Goal: Information Seeking & Learning: Learn about a topic

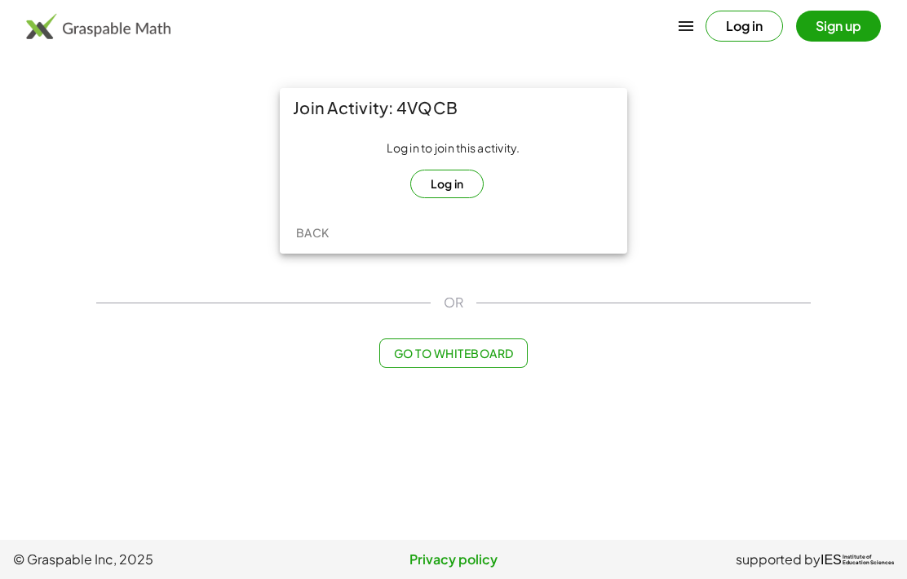
click at [436, 177] on button "Log in" at bounding box center [447, 184] width 74 height 29
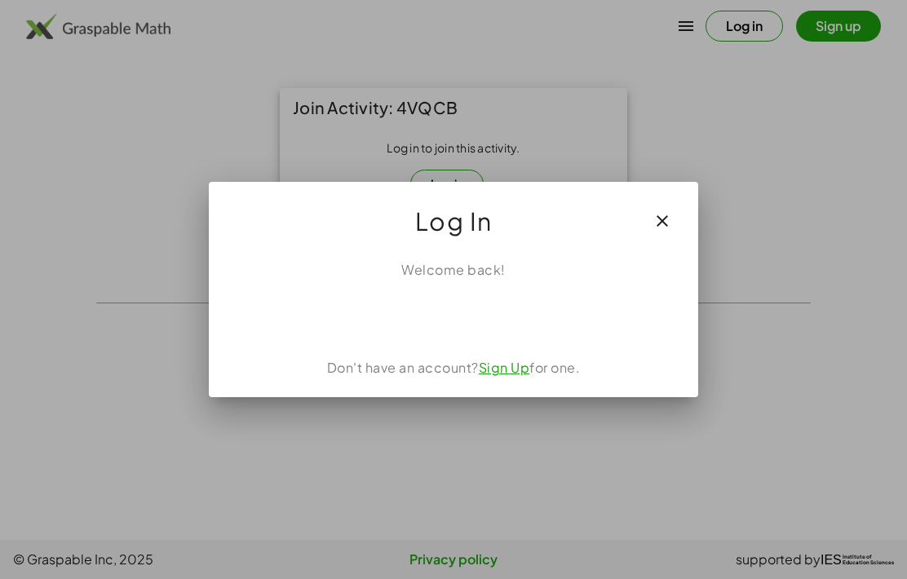
click at [417, 333] on div "Sign in with Google. Opens in new tab" at bounding box center [453, 316] width 150 height 36
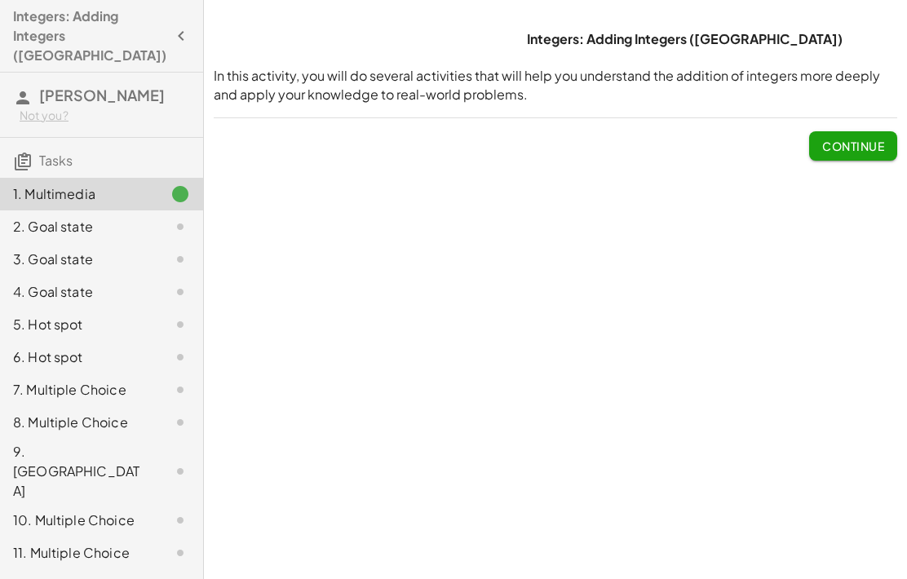
click at [864, 141] on span "Continue" at bounding box center [853, 146] width 62 height 15
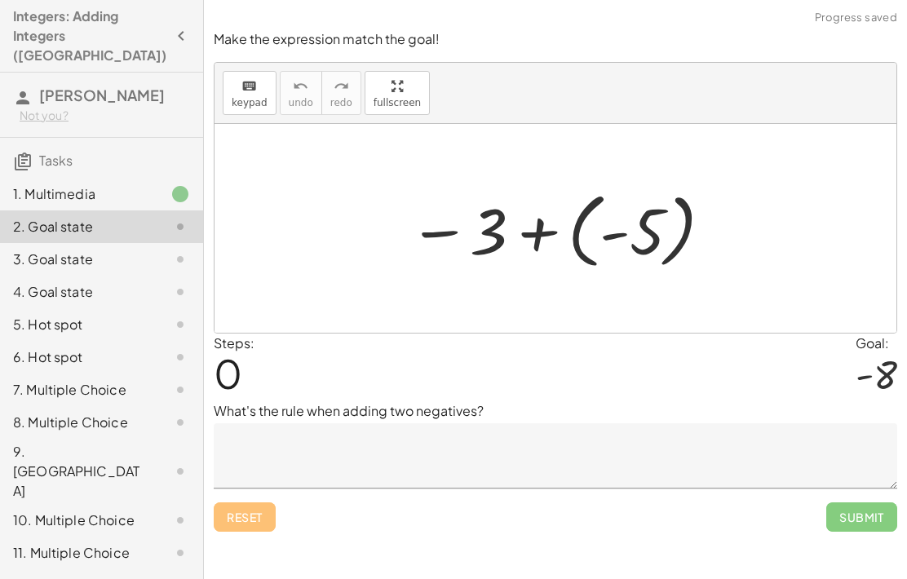
click at [273, 457] on textarea at bounding box center [555, 455] width 683 height 65
click at [263, 447] on textarea at bounding box center [555, 455] width 683 height 65
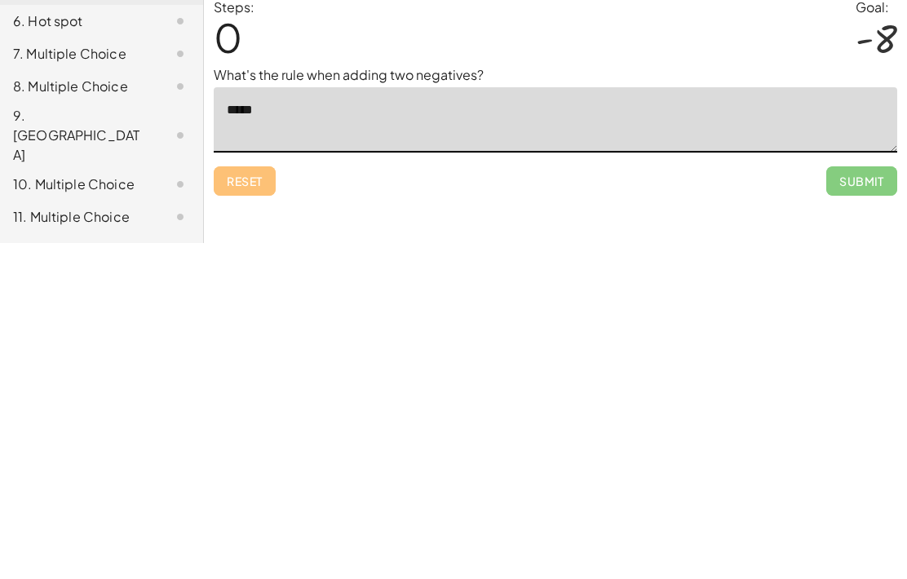
type textarea "***"
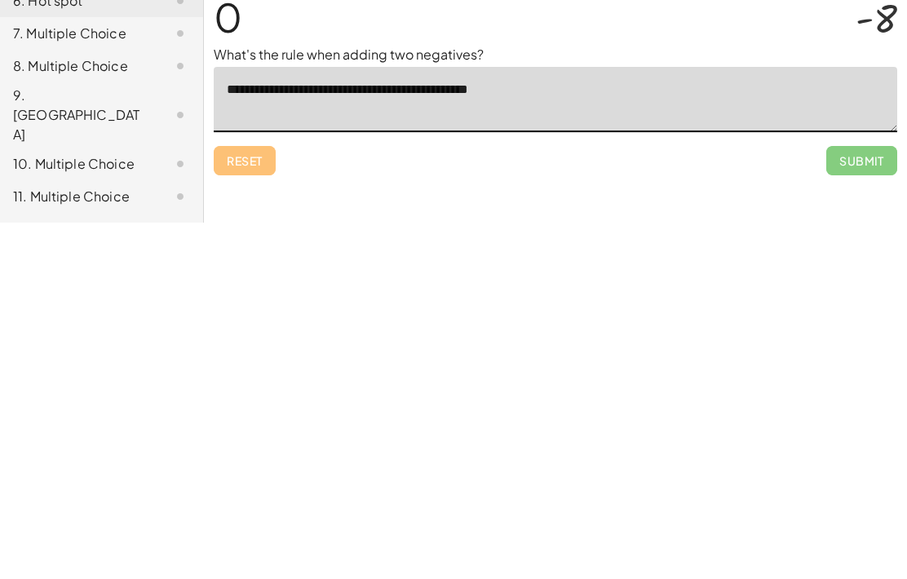
type textarea "**********"
click at [873, 502] on span "Submit" at bounding box center [861, 516] width 71 height 29
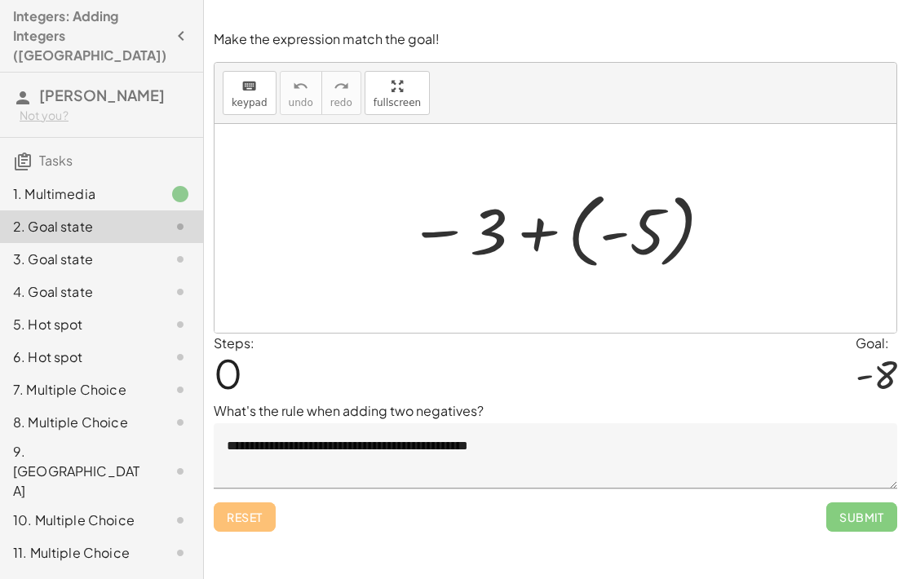
click at [677, 488] on div "Reset Submit" at bounding box center [555, 509] width 683 height 43
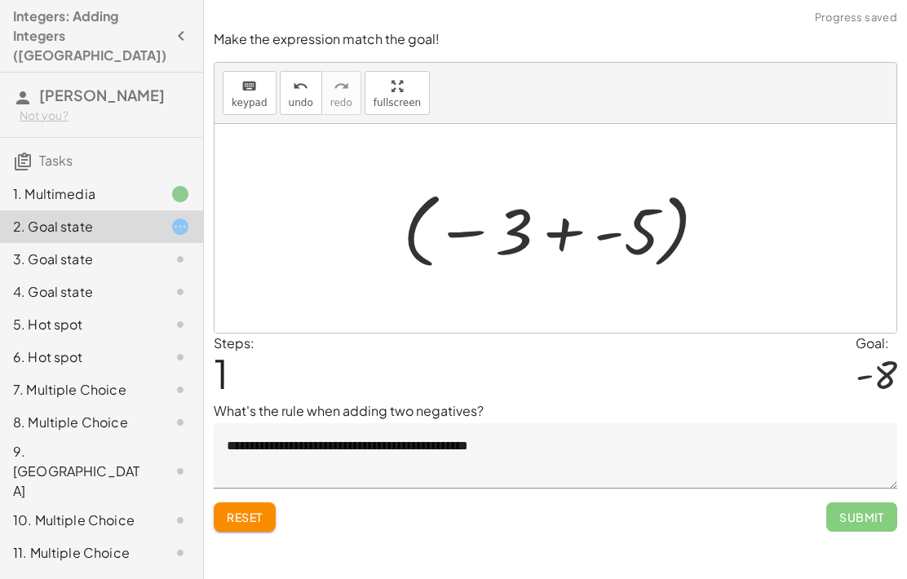
click at [864, 527] on span "Submit" at bounding box center [861, 516] width 71 height 29
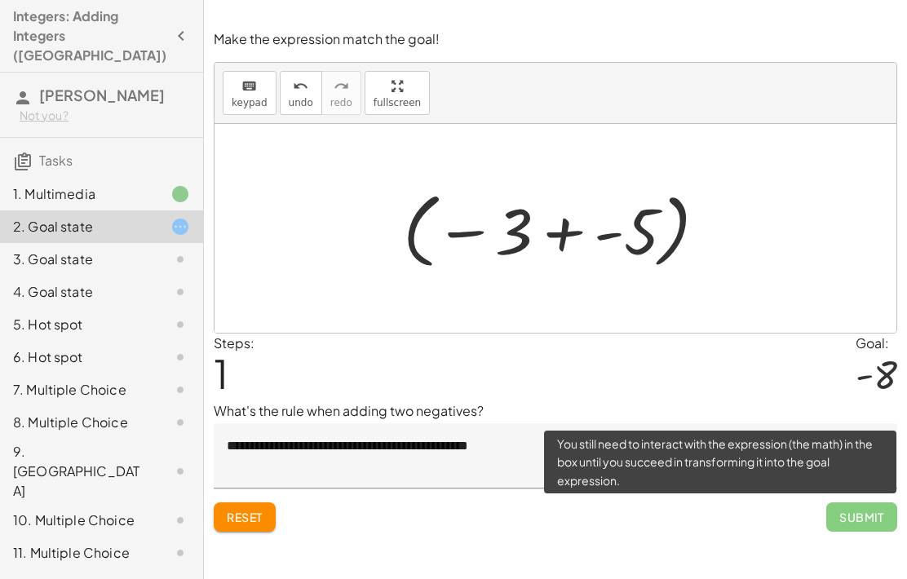
click at [851, 524] on span "Submit" at bounding box center [861, 516] width 71 height 29
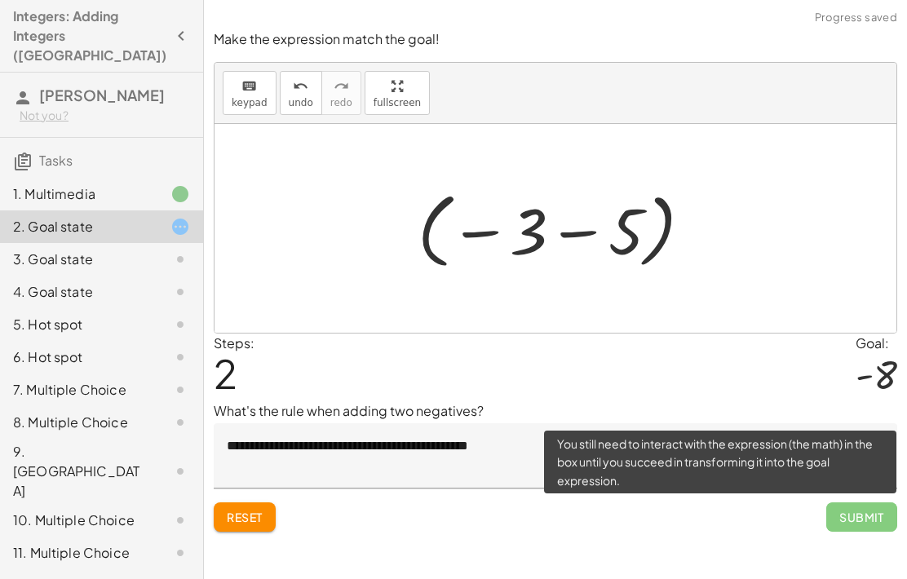
click at [871, 527] on span "Submit" at bounding box center [861, 516] width 71 height 29
click at [869, 519] on span "Submit" at bounding box center [861, 516] width 71 height 29
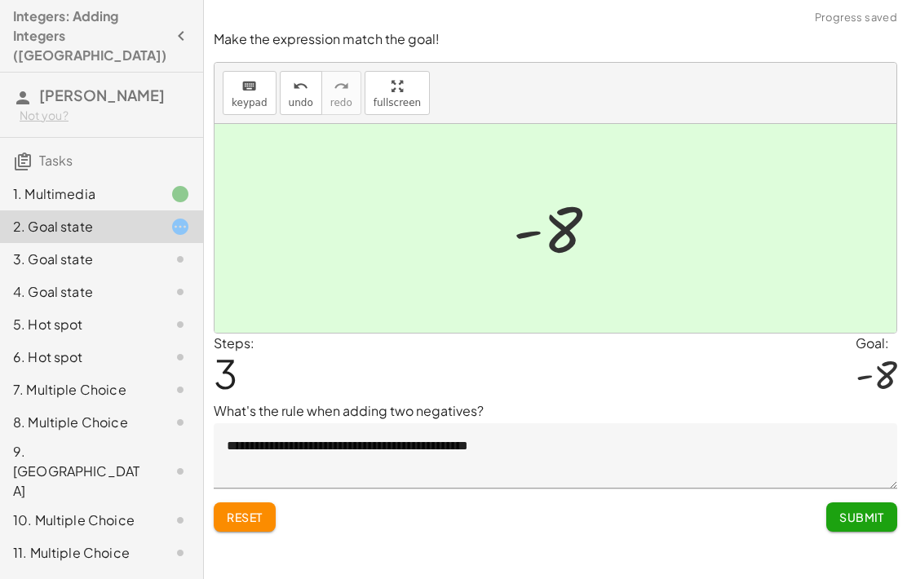
click at [875, 522] on span "Submit" at bounding box center [861, 517] width 45 height 15
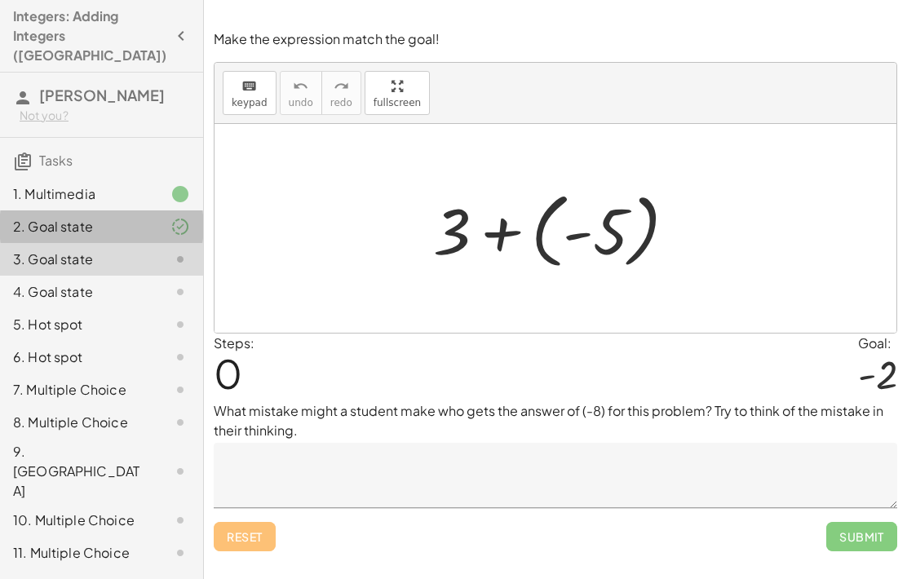
click at [64, 217] on div "2. Goal state" at bounding box center [78, 227] width 131 height 20
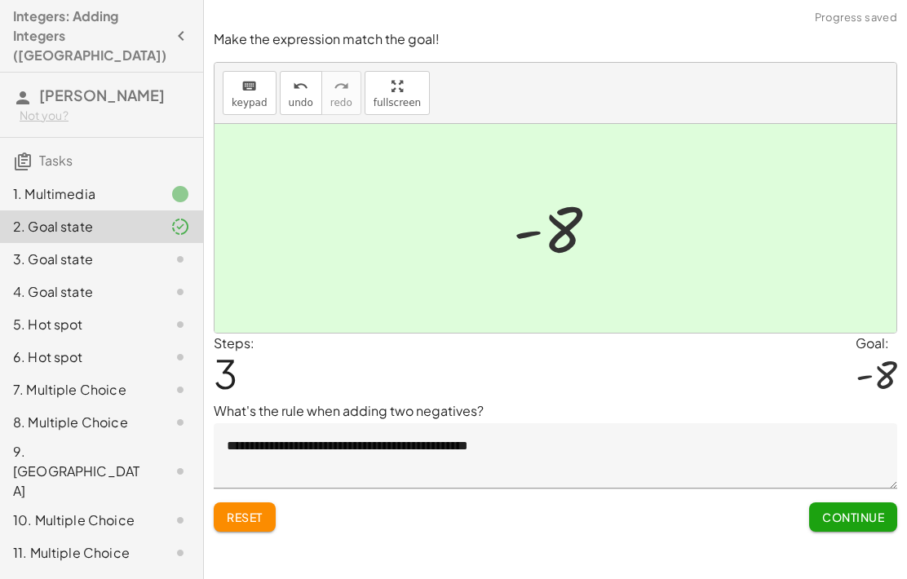
click at [851, 511] on span "Continue" at bounding box center [853, 517] width 62 height 15
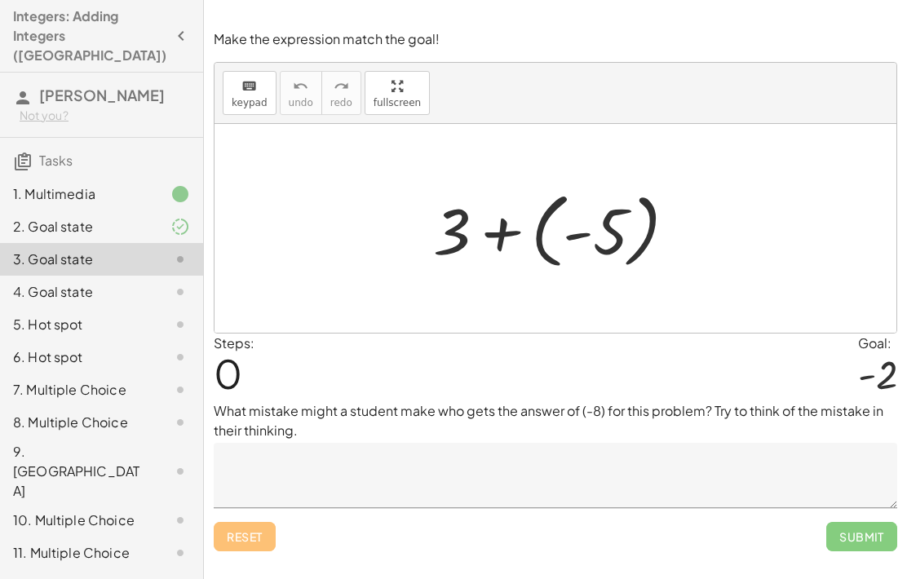
click at [268, 471] on textarea at bounding box center [555, 475] width 683 height 65
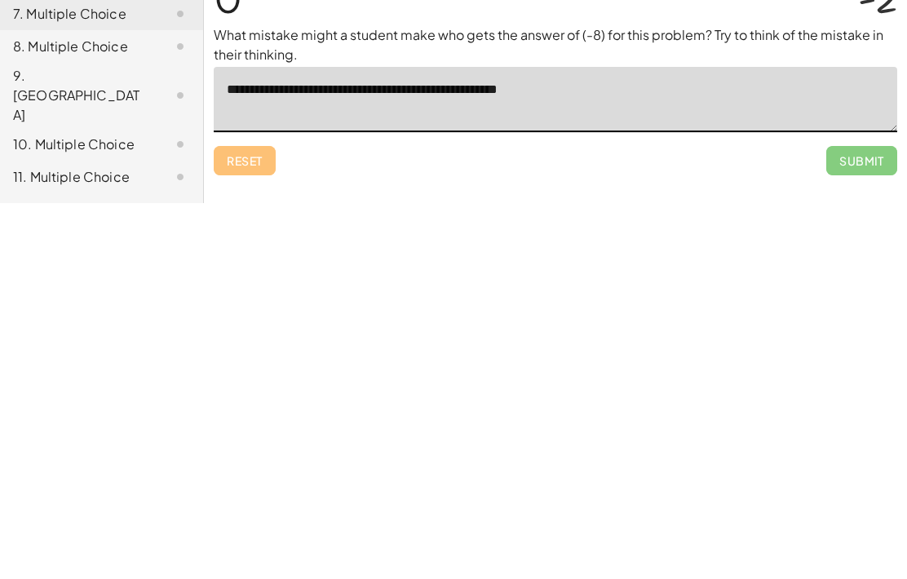
type textarea "**********"
click at [875, 522] on span "Submit" at bounding box center [861, 536] width 71 height 29
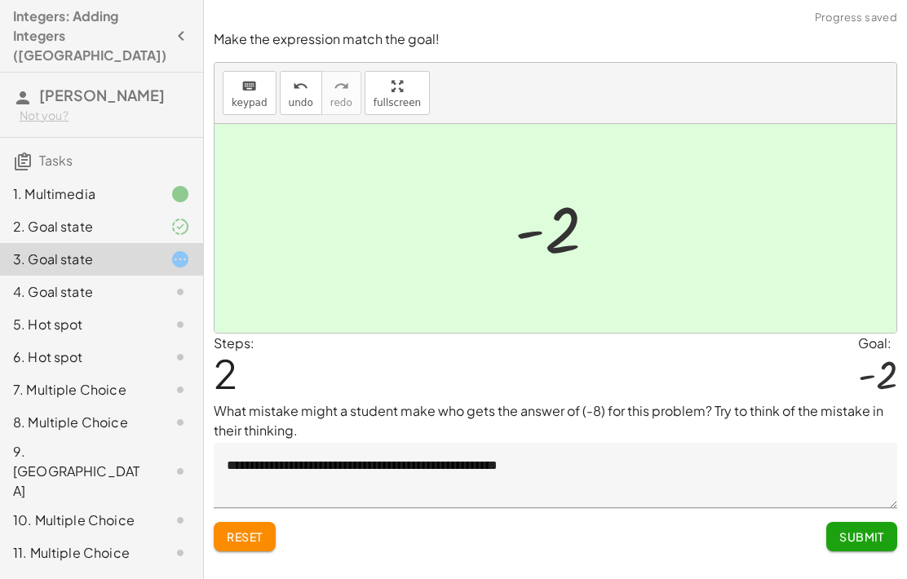
click at [863, 522] on button "Submit" at bounding box center [861, 536] width 71 height 29
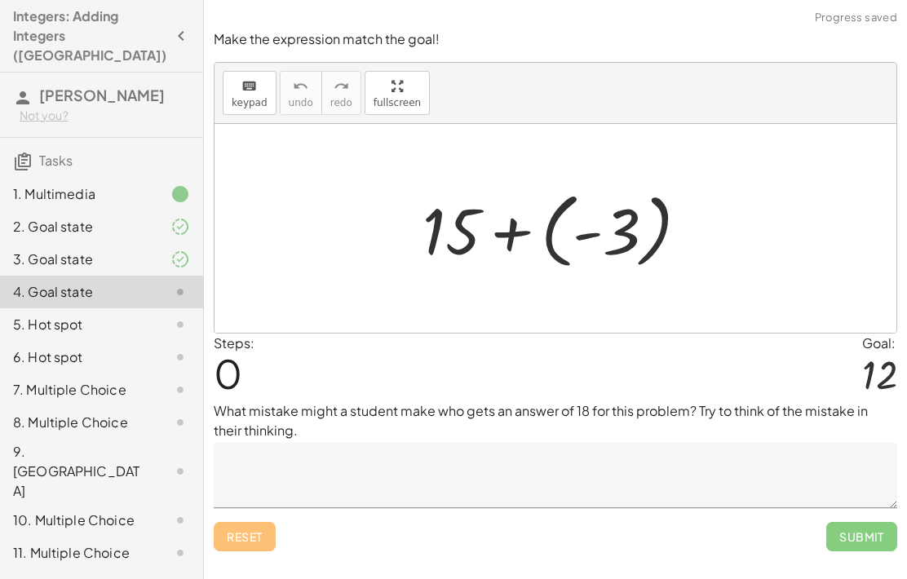
click at [330, 443] on textarea at bounding box center [555, 475] width 683 height 65
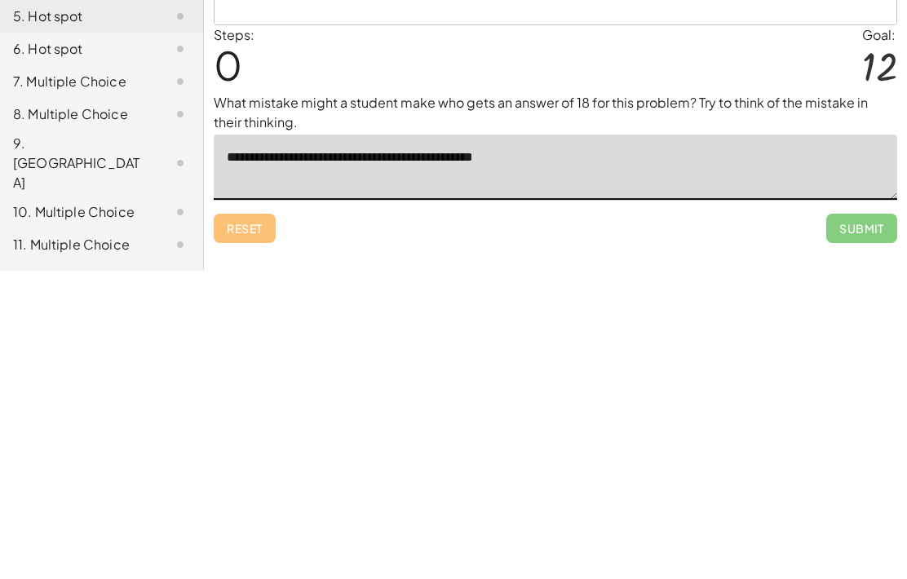
type textarea "**********"
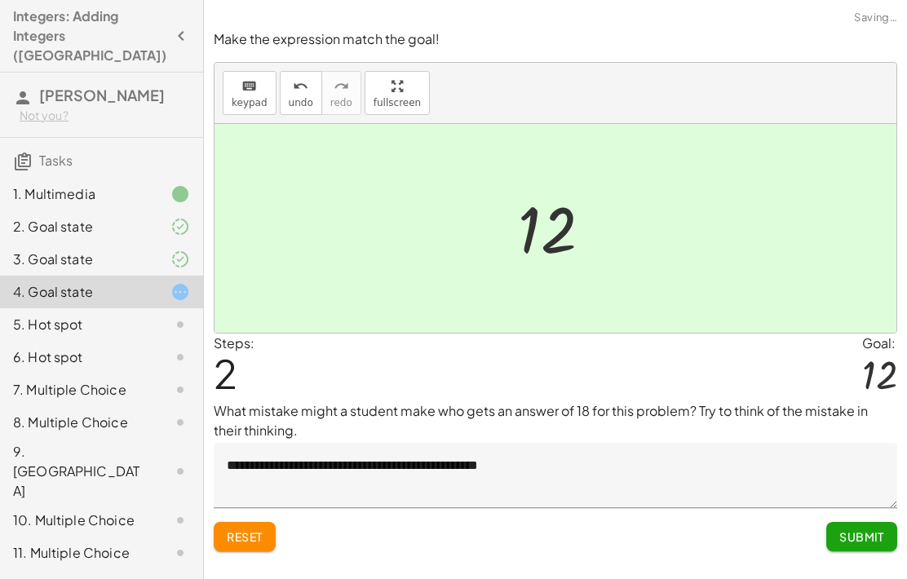
click at [863, 529] on span "Submit" at bounding box center [861, 536] width 45 height 15
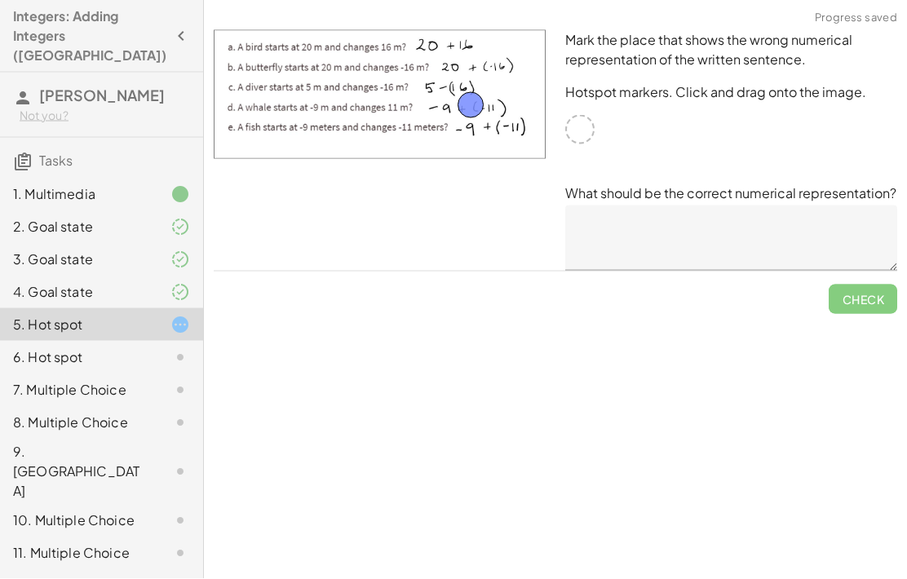
scroll to position [7, 0]
click at [829, 245] on textarea at bounding box center [731, 237] width 332 height 65
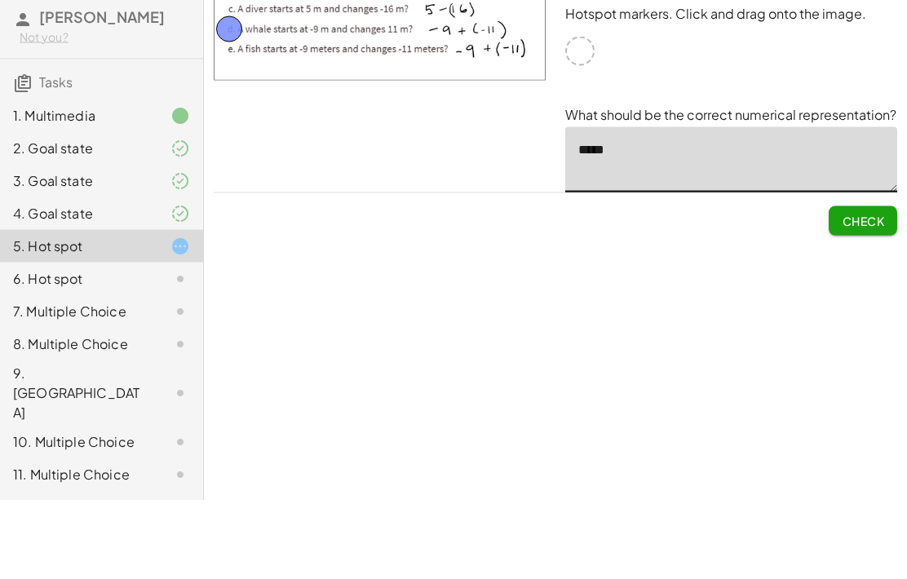
scroll to position [0, 0]
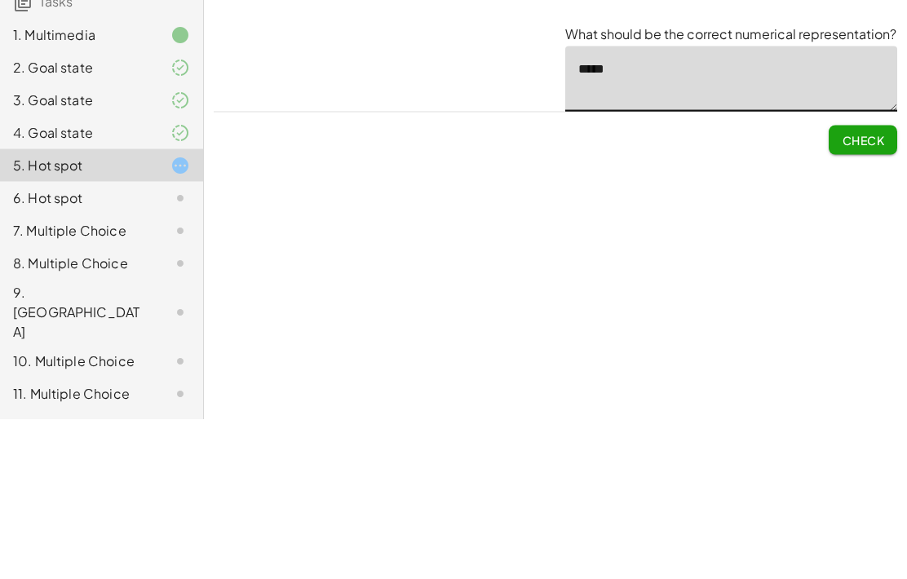
type textarea "*****"
click at [854, 285] on button "Check" at bounding box center [862, 299] width 68 height 29
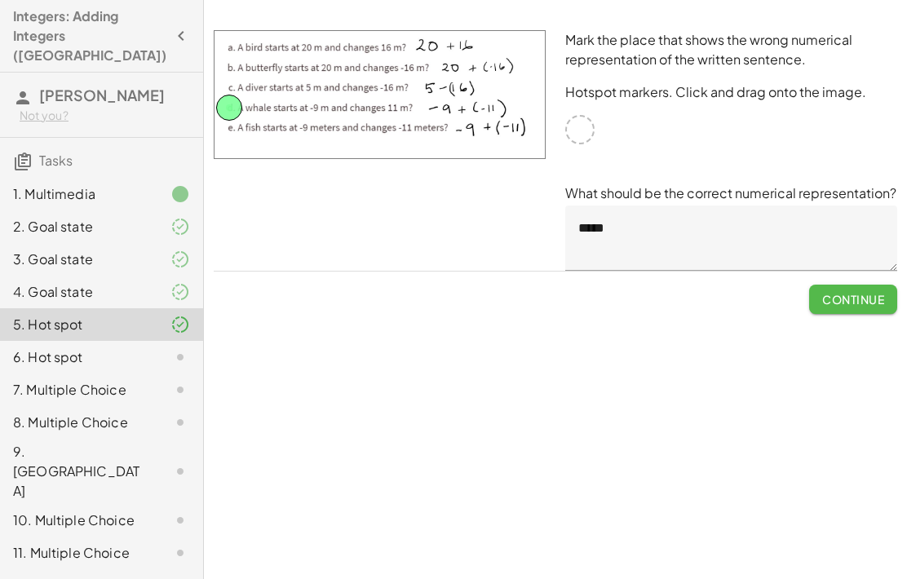
click at [855, 309] on button "Continue" at bounding box center [853, 299] width 88 height 29
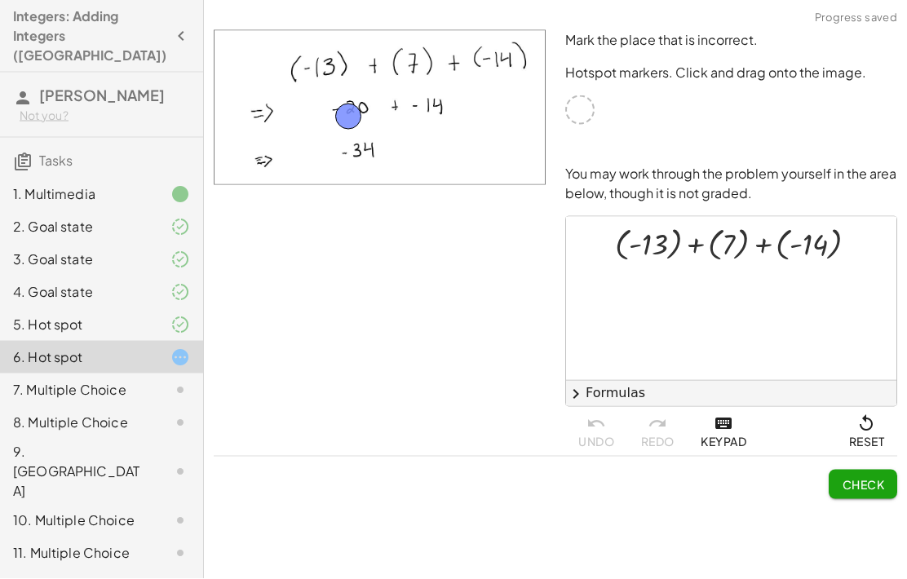
scroll to position [4, 0]
click at [864, 485] on span "Check" at bounding box center [862, 484] width 42 height 15
click at [877, 477] on span "Continue" at bounding box center [853, 484] width 62 height 15
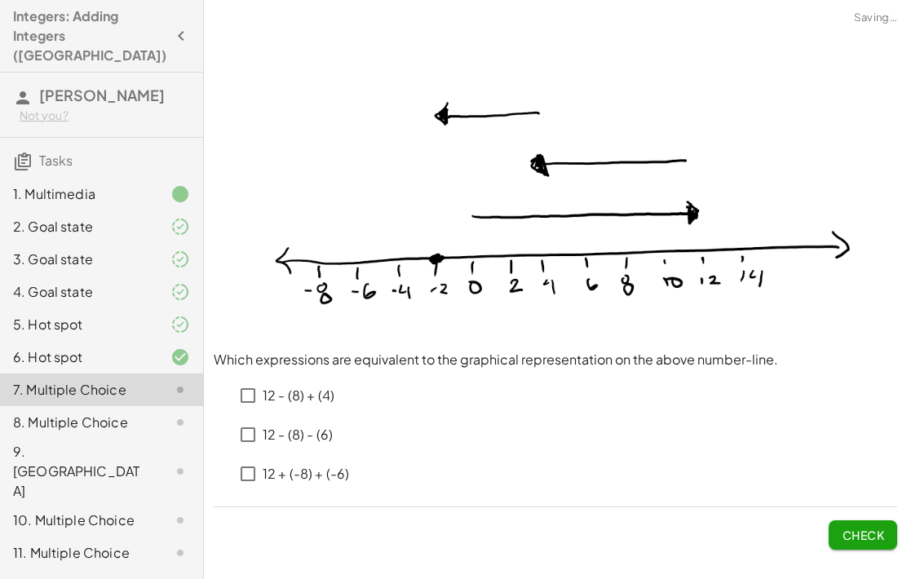
click at [65, 315] on div "5. Hot spot" at bounding box center [78, 325] width 131 height 20
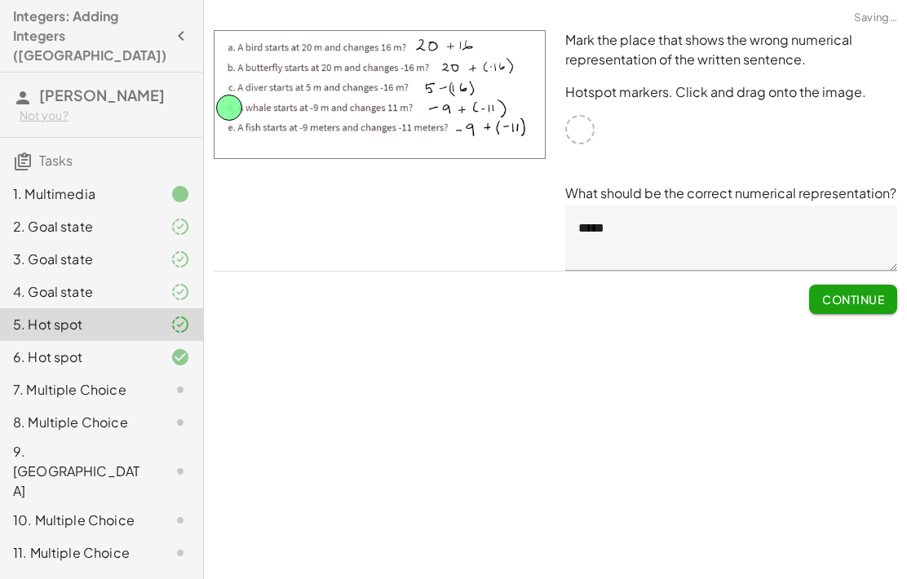
click at [50, 347] on div "6. Hot spot" at bounding box center [78, 357] width 131 height 20
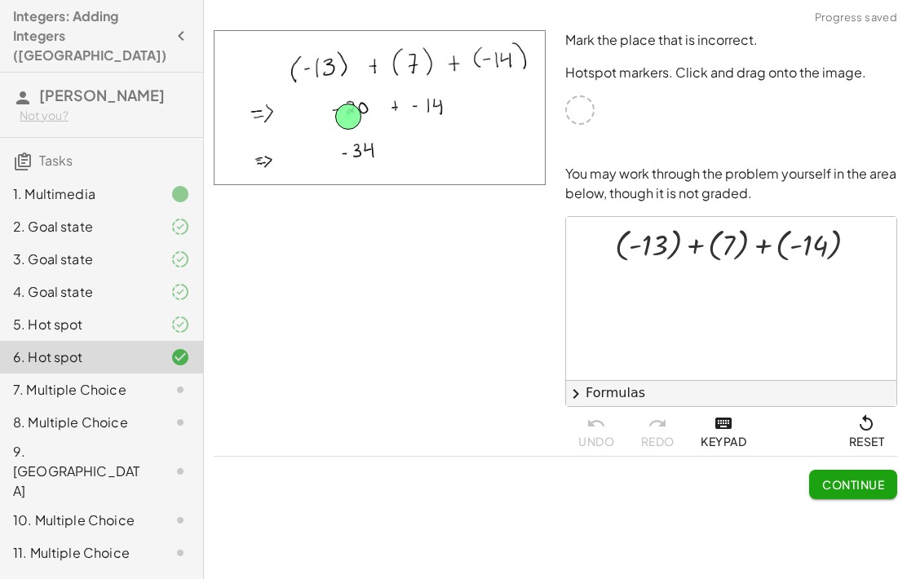
click at [38, 315] on div "5. Hot spot" at bounding box center [78, 325] width 131 height 20
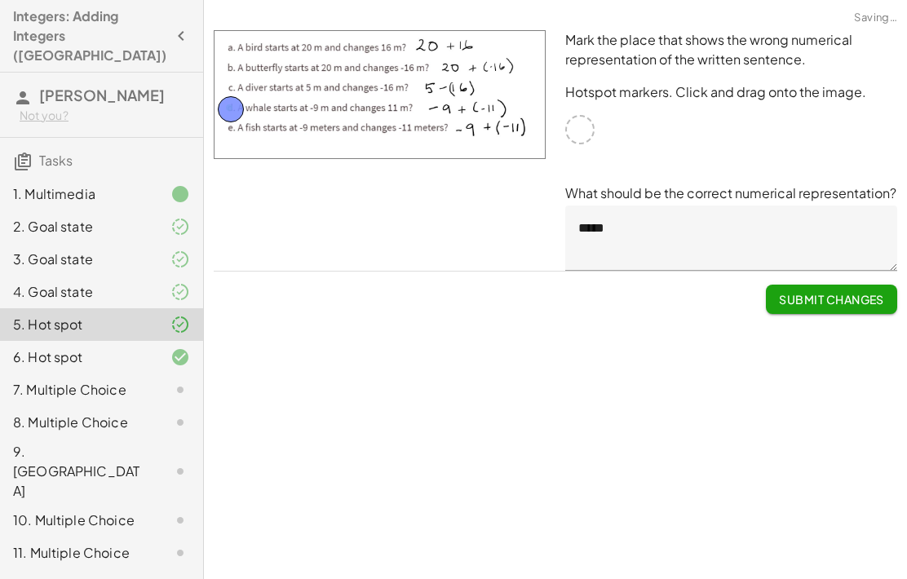
click at [0, 0] on div "Mark the place that shows the wrong numerical representation of the written sen…" at bounding box center [0, 0] width 0 height 0
click at [849, 293] on span "Submit Changes" at bounding box center [831, 299] width 105 height 15
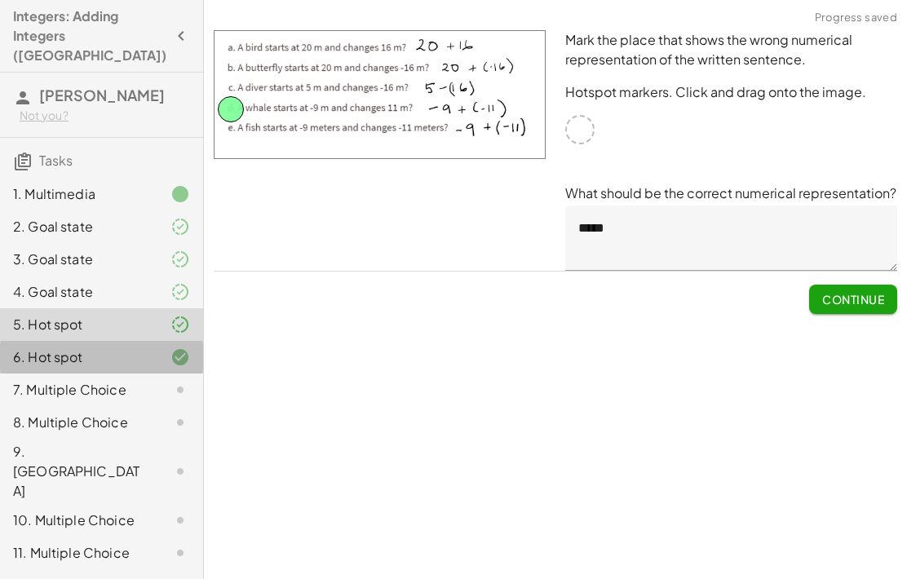
click at [62, 347] on div "6. Hot spot" at bounding box center [78, 357] width 131 height 20
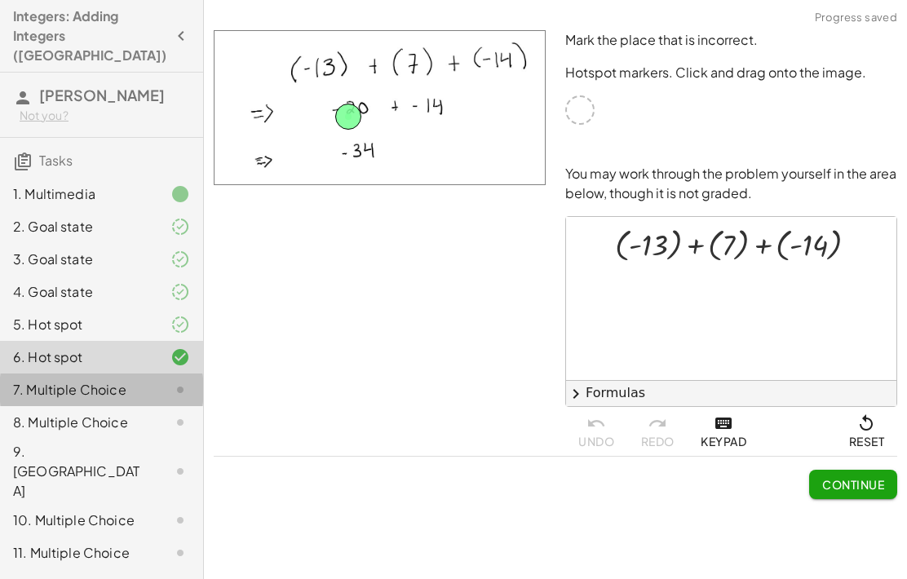
click at [57, 380] on div "7. Multiple Choice" at bounding box center [78, 390] width 131 height 20
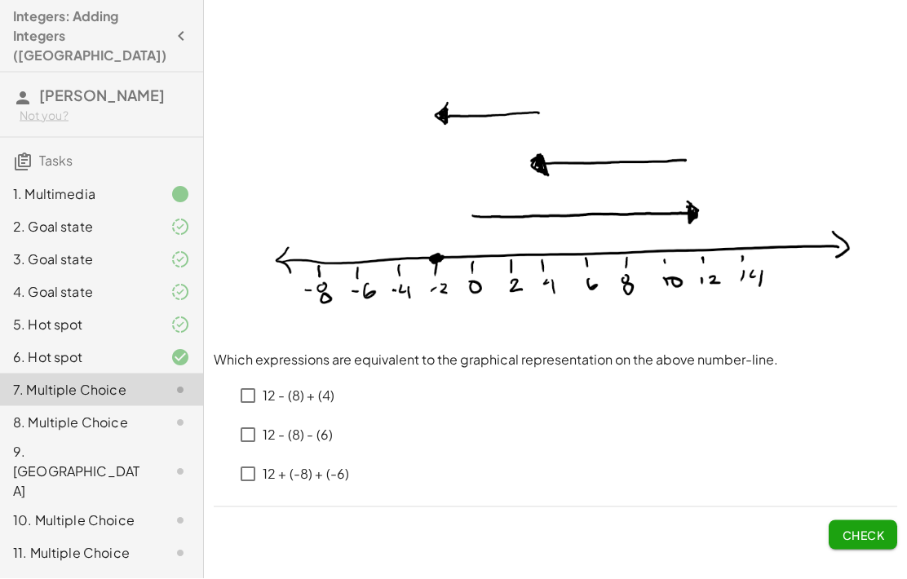
scroll to position [40, 0]
click at [871, 520] on button "Check" at bounding box center [862, 534] width 68 height 29
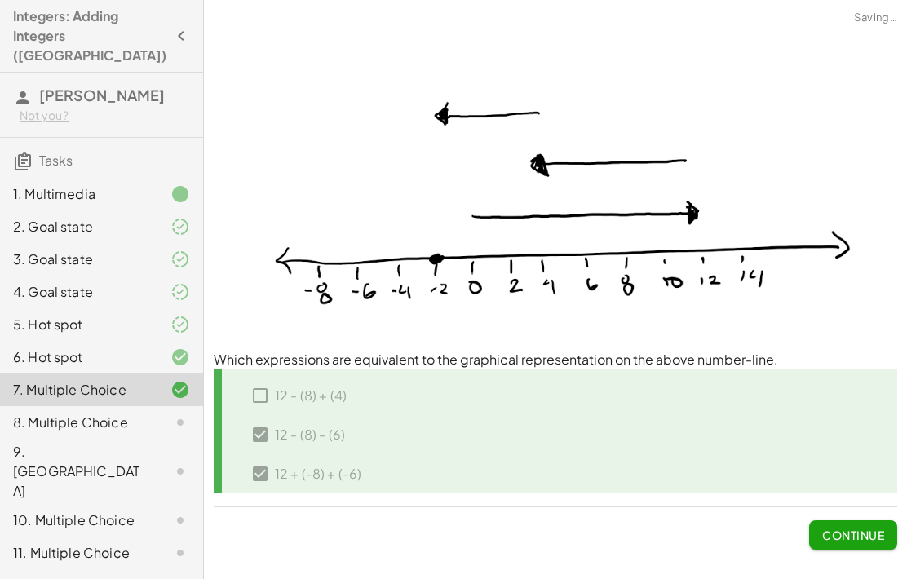
click at [858, 527] on span "Continue" at bounding box center [853, 534] width 62 height 15
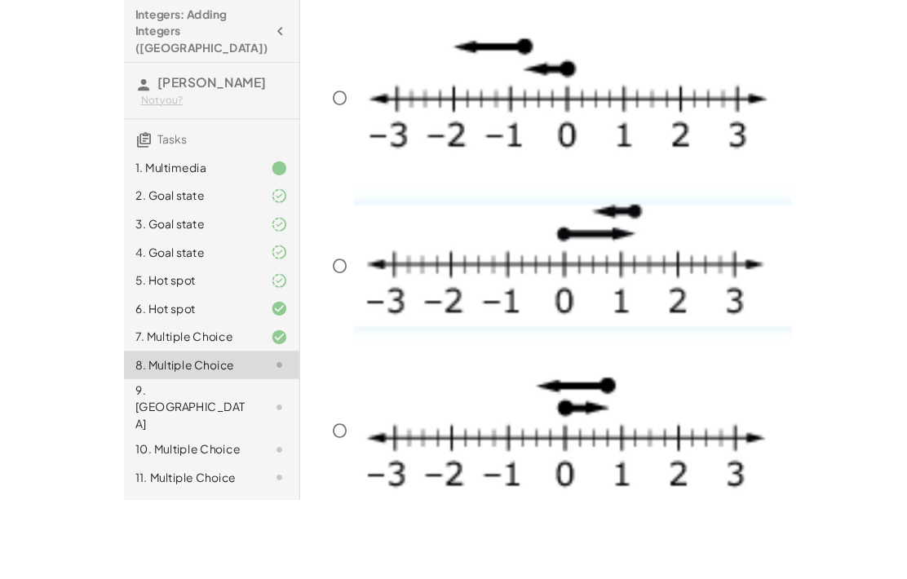
scroll to position [310, 0]
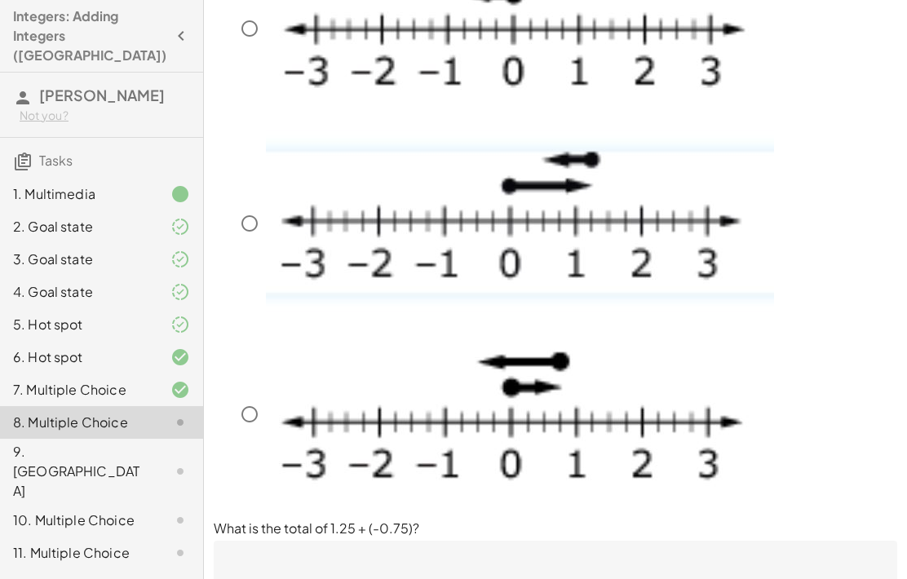
click at [618, 207] on img at bounding box center [520, 221] width 508 height 183
click at [490, 567] on textarea at bounding box center [555, 573] width 683 height 65
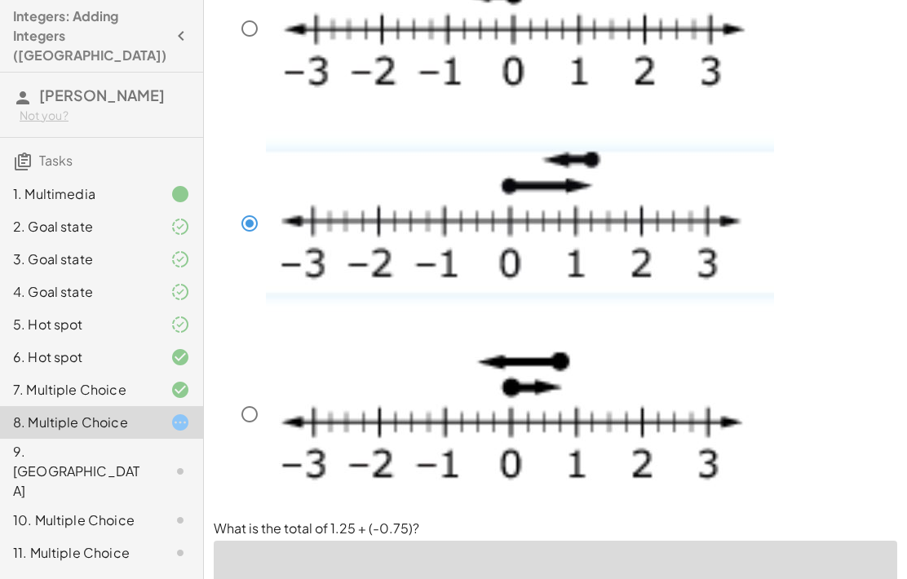
scroll to position [399, 0]
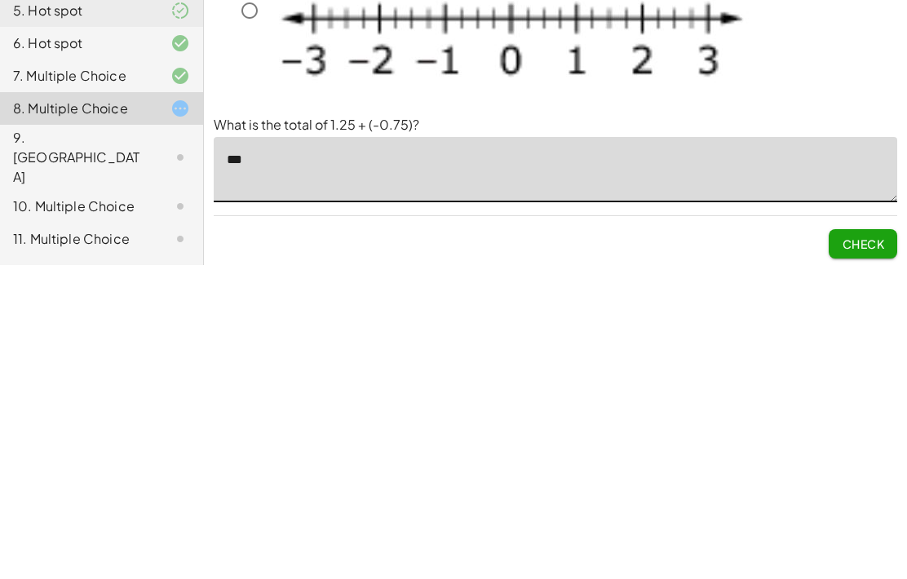
type textarea "***"
click at [871, 550] on span "Check" at bounding box center [862, 557] width 42 height 15
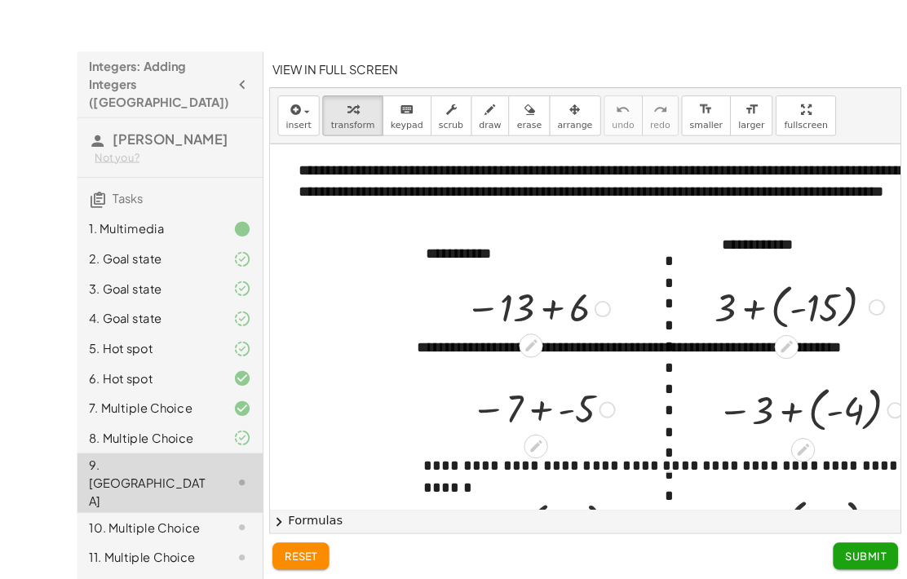
scroll to position [67, 0]
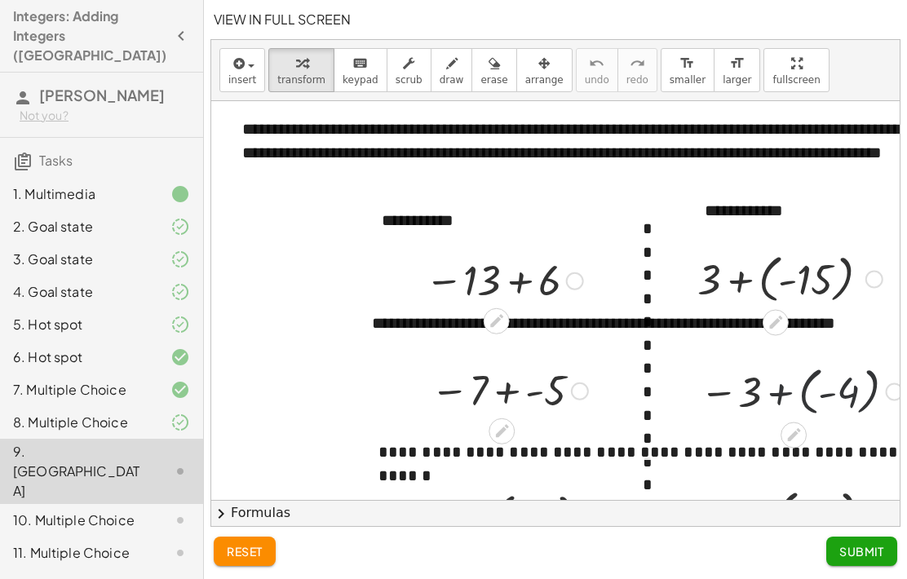
click at [773, 314] on icon at bounding box center [774, 322] width 17 height 17
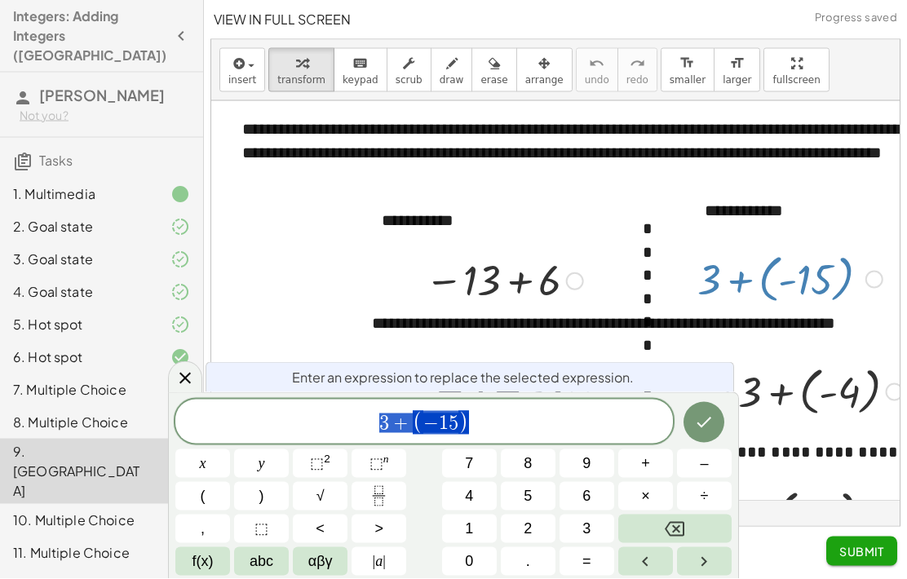
scroll to position [66, 0]
click at [192, 369] on icon at bounding box center [185, 378] width 20 height 20
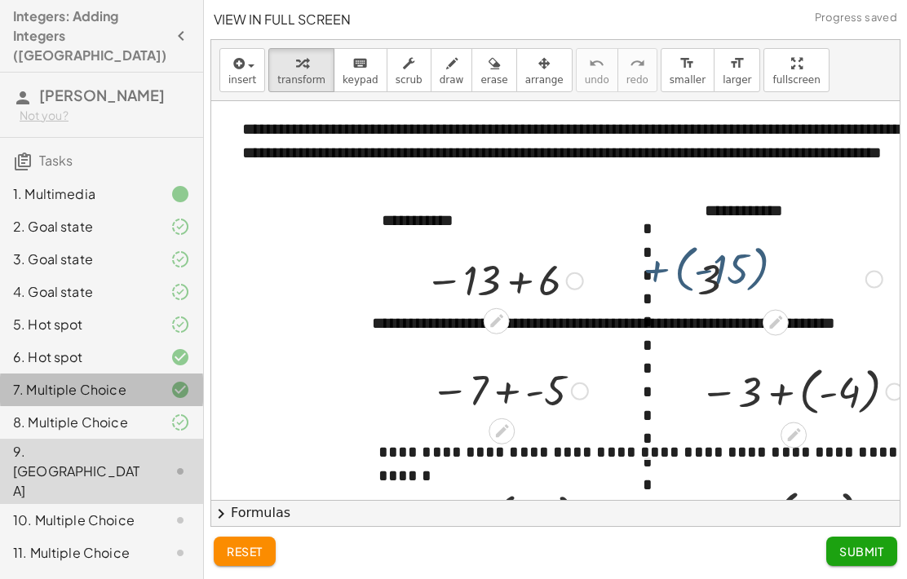
click at [42, 442] on div "9. [GEOGRAPHIC_DATA]" at bounding box center [78, 471] width 131 height 59
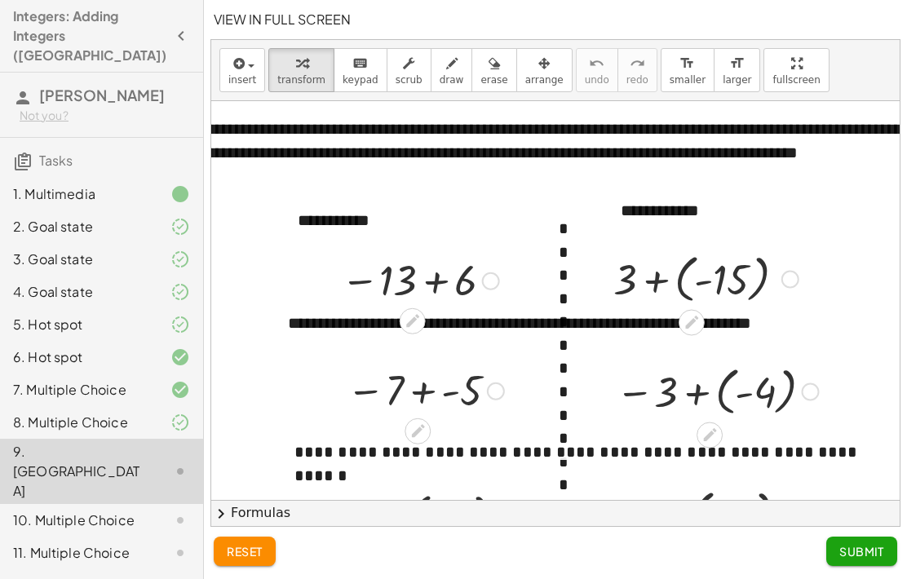
scroll to position [0, 83]
click at [695, 314] on icon at bounding box center [691, 322] width 17 height 17
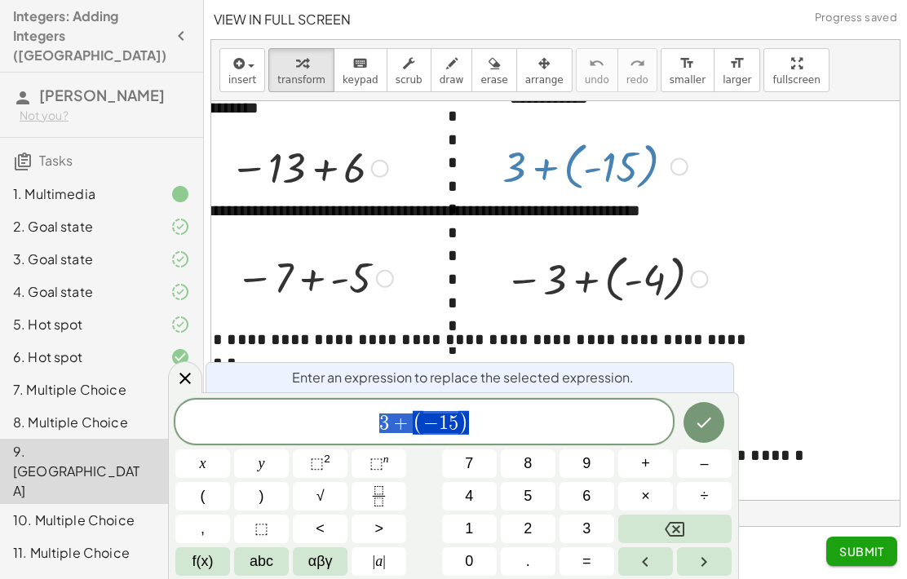
scroll to position [113, 194]
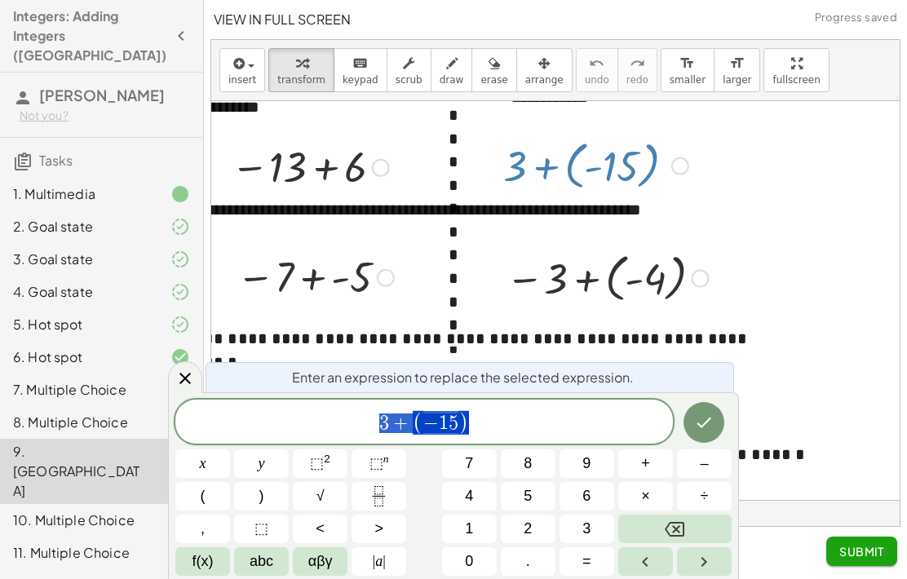
click at [174, 382] on div at bounding box center [185, 377] width 34 height 32
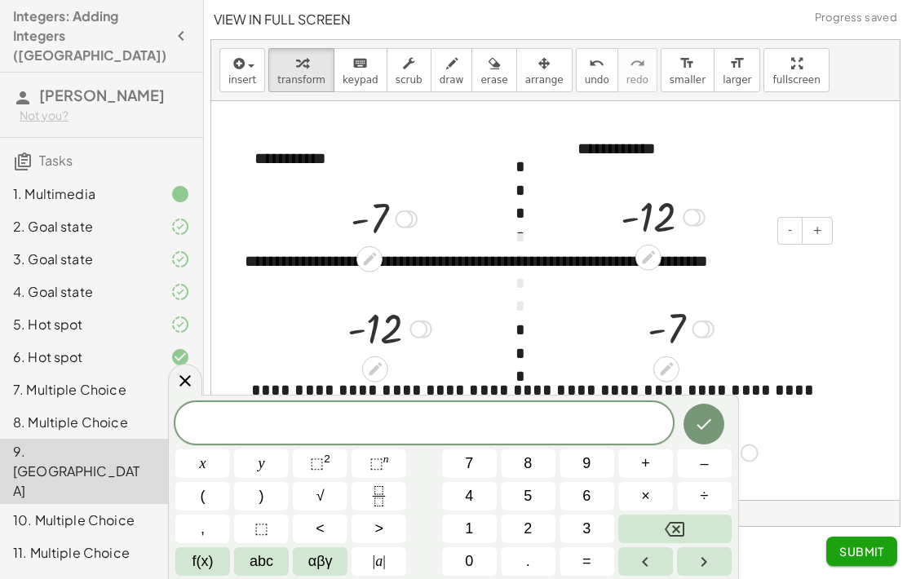
scroll to position [63, 132]
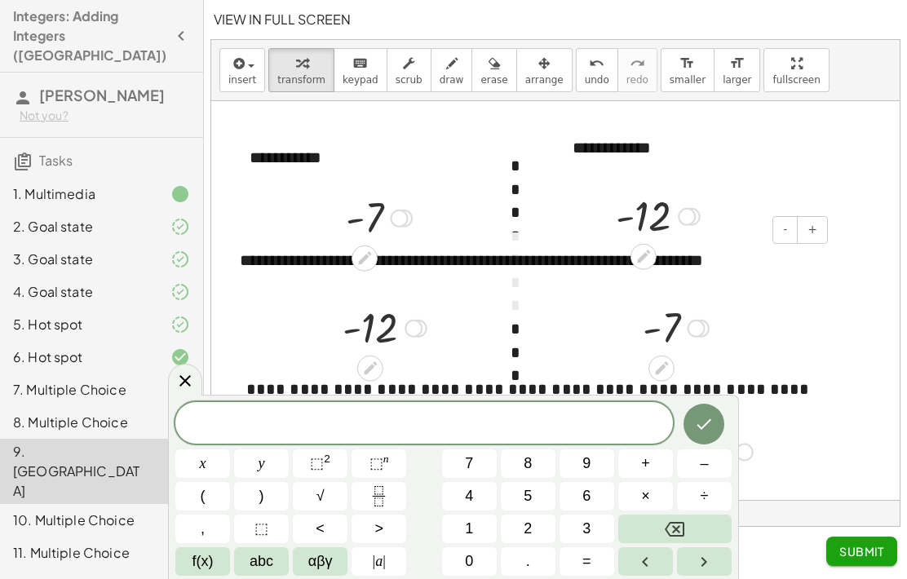
click at [646, 260] on icon at bounding box center [642, 256] width 17 height 17
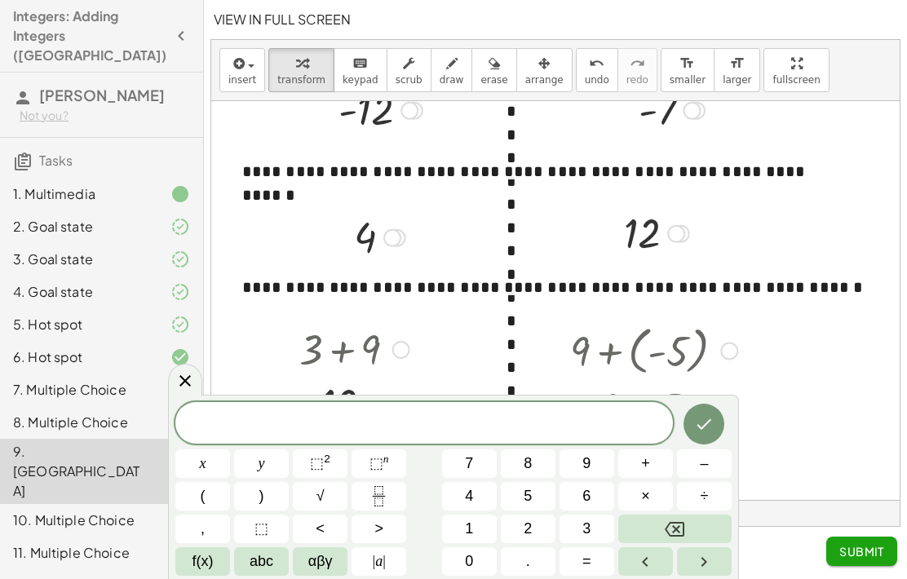
scroll to position [320, 136]
click at [336, 320] on div at bounding box center [354, 347] width 126 height 55
click at [340, 320] on div at bounding box center [354, 347] width 126 height 55
click at [330, 320] on div at bounding box center [354, 347] width 126 height 55
click at [333, 376] on div at bounding box center [354, 403] width 126 height 54
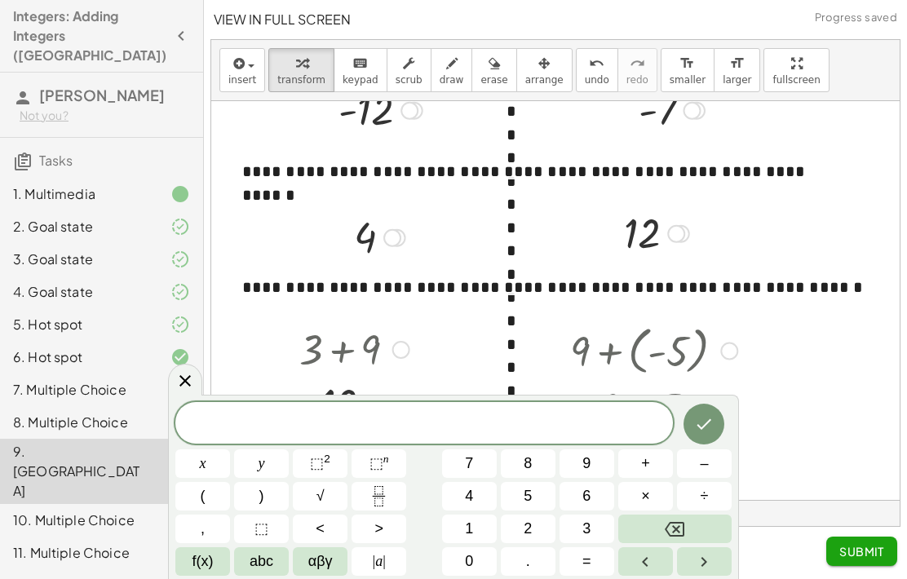
scroll to position [67, 0]
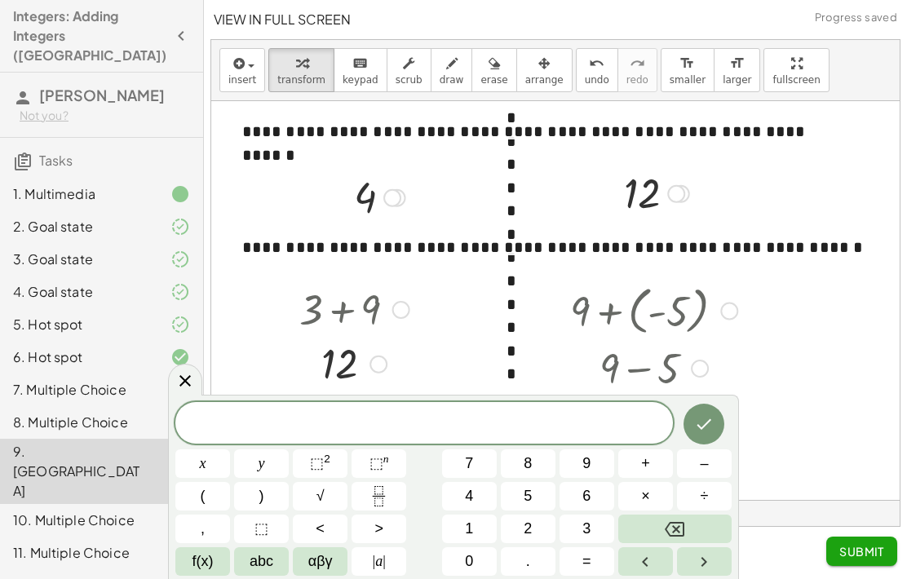
click at [638, 339] on div at bounding box center [653, 366] width 183 height 55
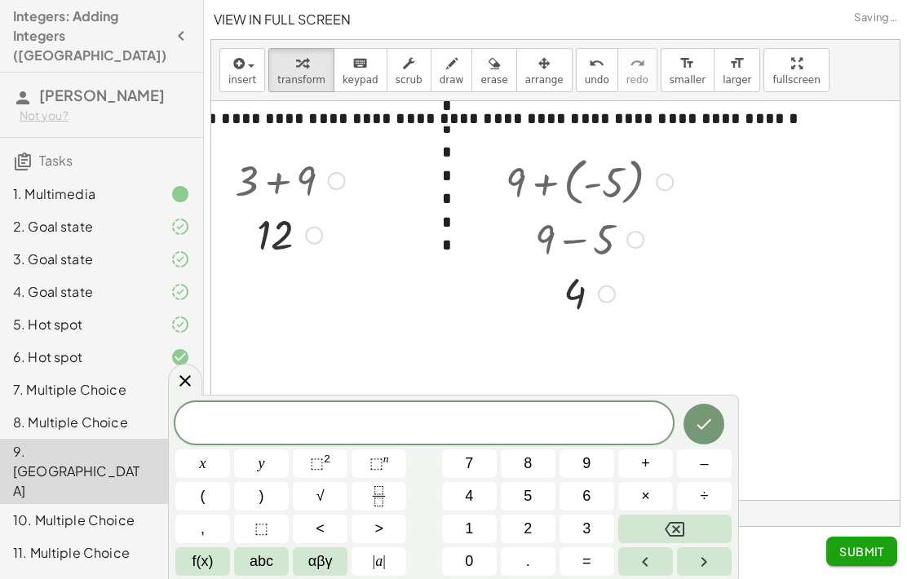
click at [184, 385] on icon at bounding box center [185, 381] width 20 height 20
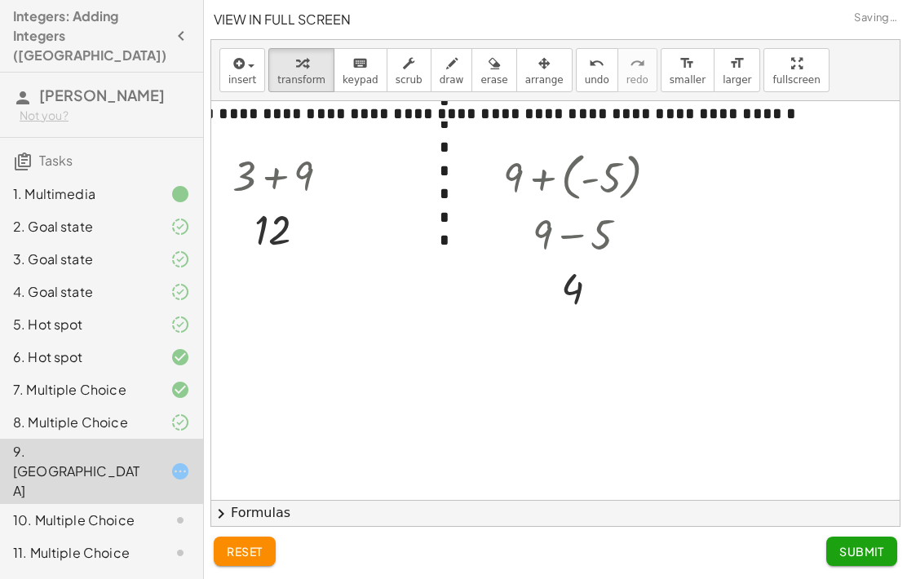
scroll to position [456, 204]
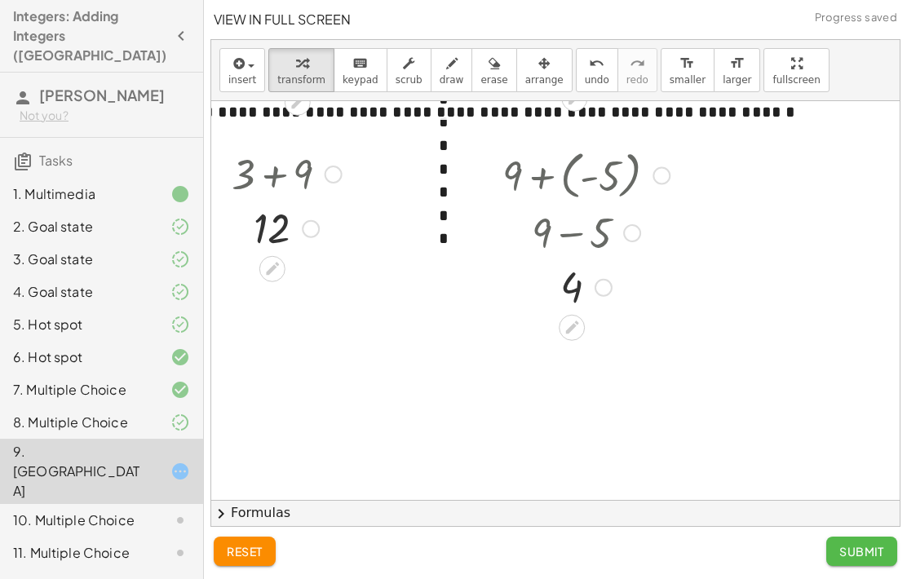
click at [872, 547] on span "Submit" at bounding box center [861, 551] width 45 height 15
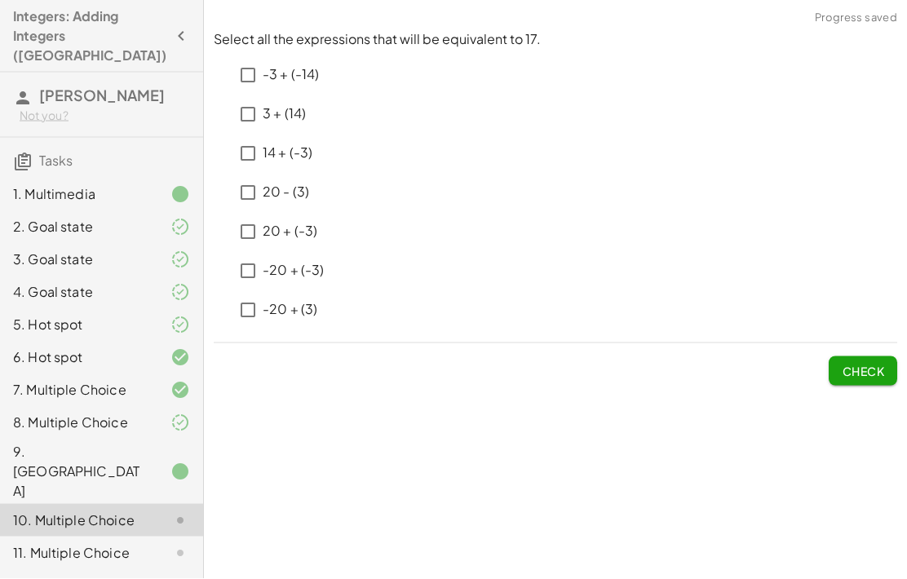
scroll to position [0, 0]
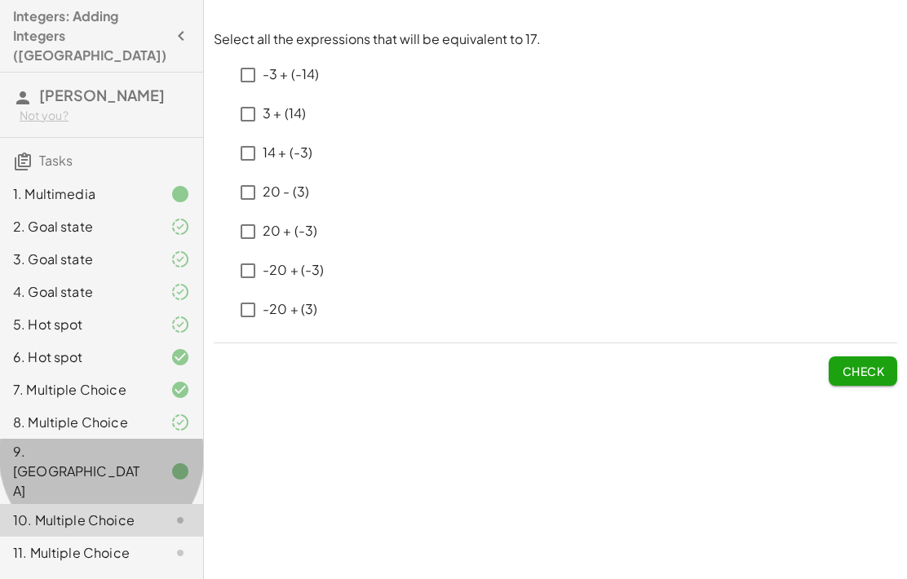
click at [163, 461] on div at bounding box center [167, 471] width 46 height 20
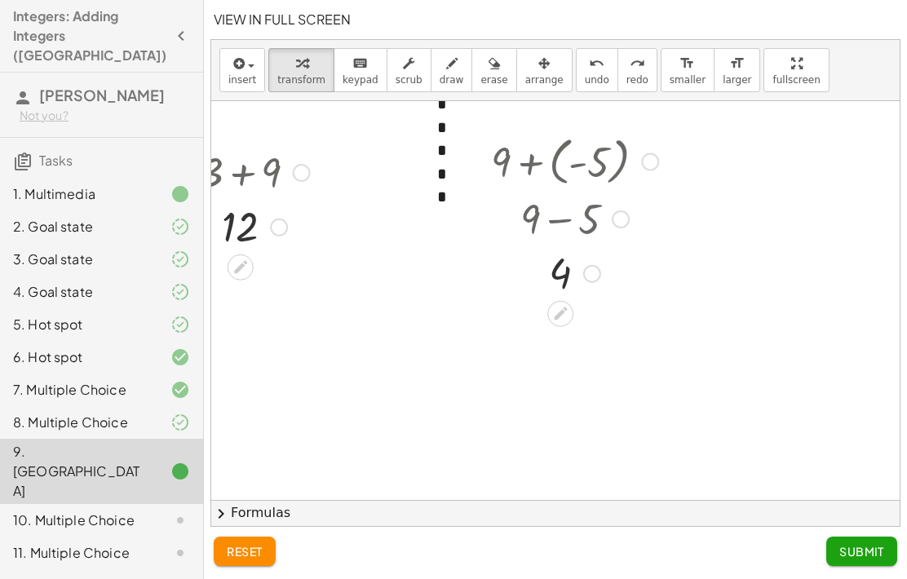
scroll to position [487, 205]
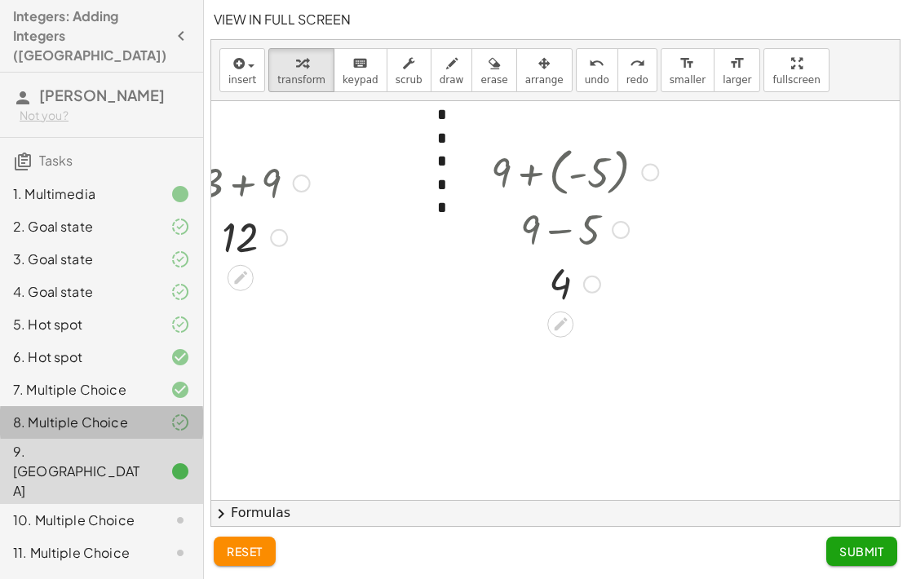
click at [86, 413] on div "8. Multiple Choice" at bounding box center [78, 423] width 131 height 20
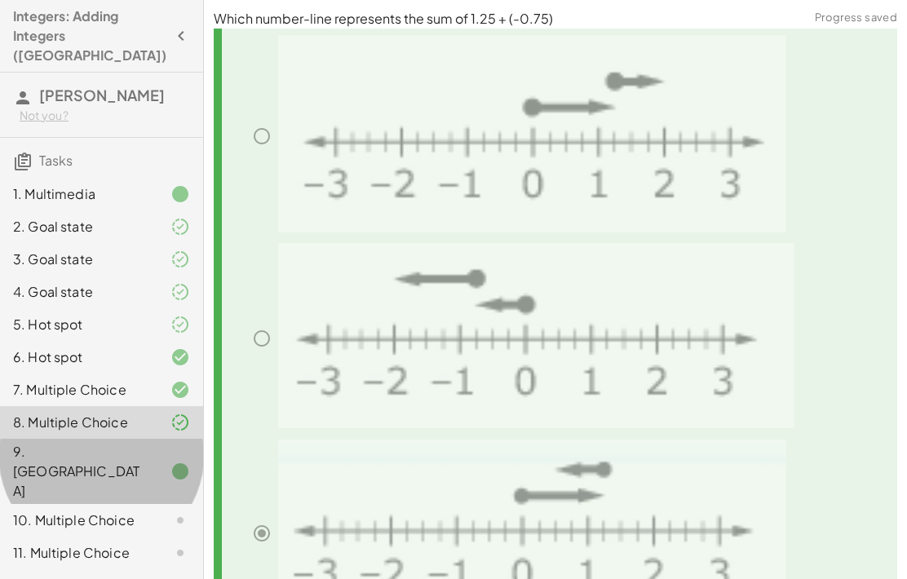
click at [106, 536] on div "9. [GEOGRAPHIC_DATA]" at bounding box center [101, 552] width 203 height 33
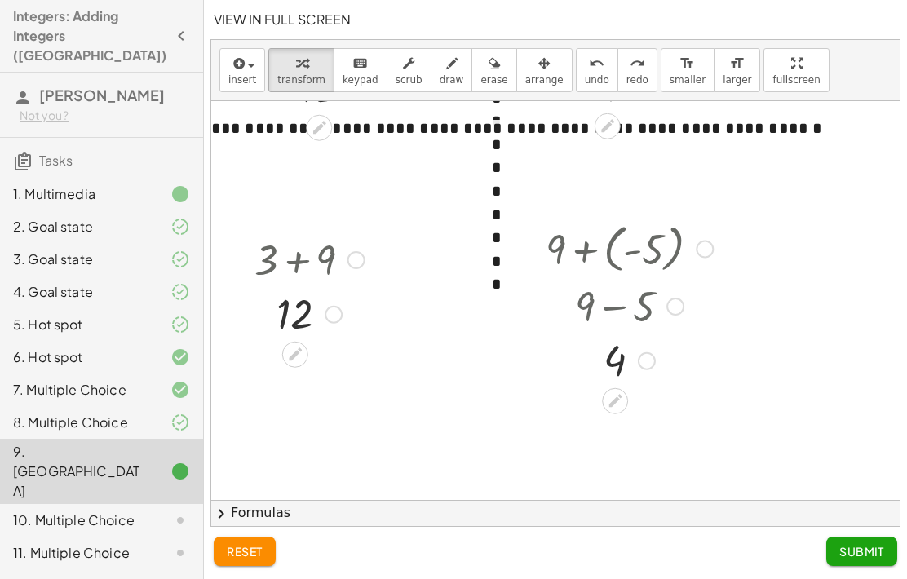
scroll to position [413, 150]
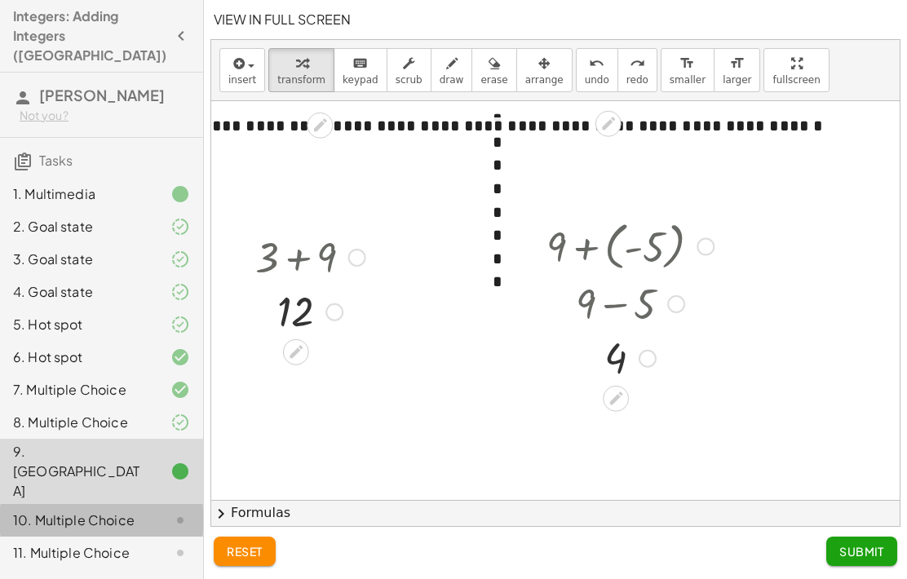
click at [53, 510] on div "10. Multiple Choice" at bounding box center [78, 520] width 131 height 20
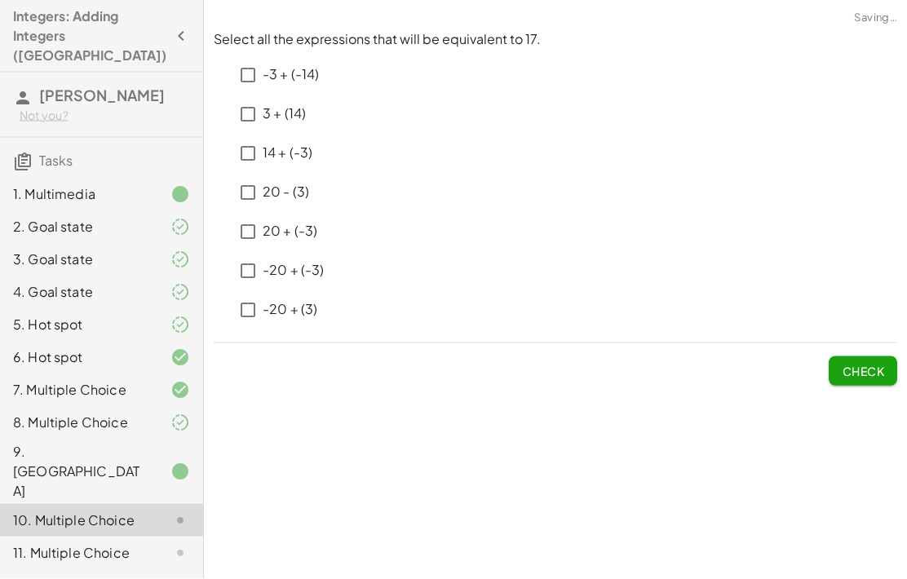
scroll to position [0, 0]
click at [283, 64] on label "-3 + (-14) ﻿" at bounding box center [291, 74] width 57 height 39
click at [285, 85] on label "-3 + (-14) ﻿" at bounding box center [291, 74] width 57 height 39
click at [301, 124] on label "3 + (14) ﻿" at bounding box center [284, 114] width 43 height 39
click at [298, 187] on p "20 - (3)" at bounding box center [286, 192] width 46 height 19
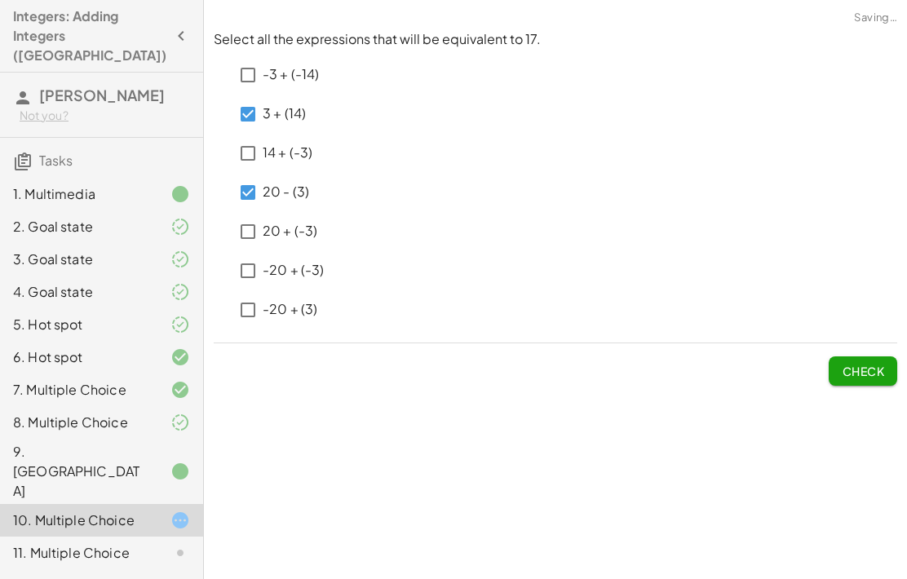
click at [305, 229] on p "20 + (-3)" at bounding box center [290, 231] width 55 height 19
click at [875, 364] on span "Check" at bounding box center [862, 371] width 42 height 15
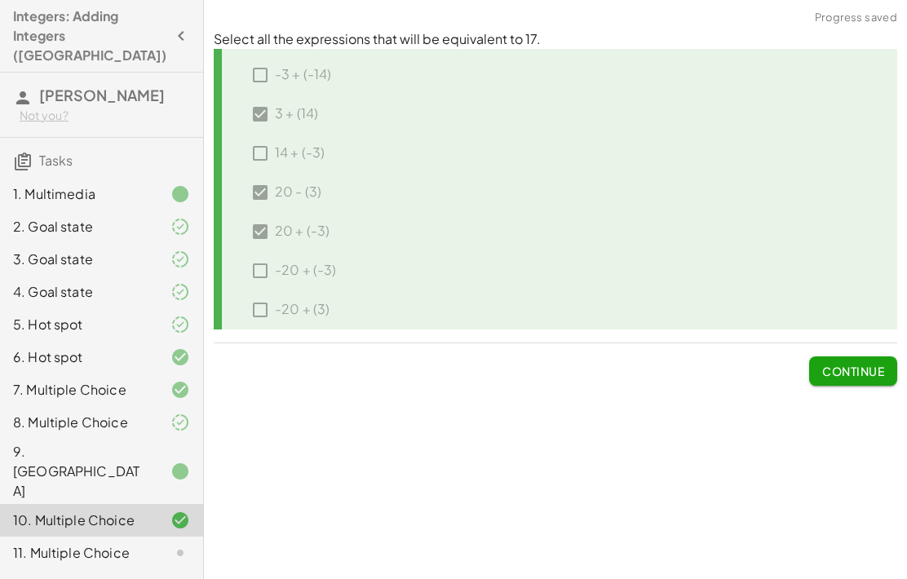
click at [839, 356] on button "Continue" at bounding box center [853, 370] width 88 height 29
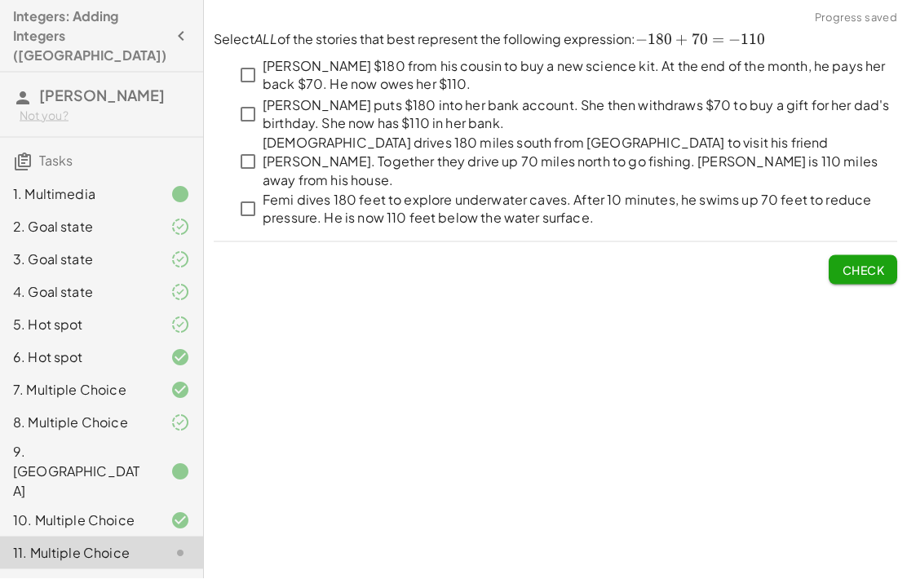
scroll to position [0, 0]
click at [290, 191] on p "Femi dives 180 feet to explore underwater caves. After 10 minutes, he swims up …" at bounding box center [580, 209] width 634 height 37
click at [859, 263] on span "Check" at bounding box center [862, 270] width 42 height 15
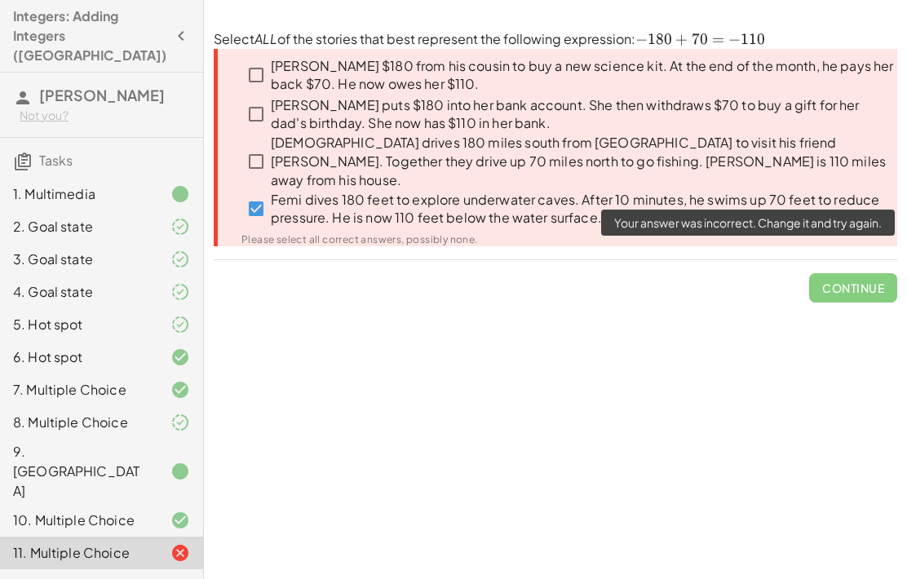
click at [854, 276] on span "Continue" at bounding box center [853, 281] width 88 height 42
click at [850, 263] on span "Continue" at bounding box center [853, 281] width 88 height 42
click at [852, 235] on div "Please select all correct answers, possibly none." at bounding box center [568, 240] width 655 height 10
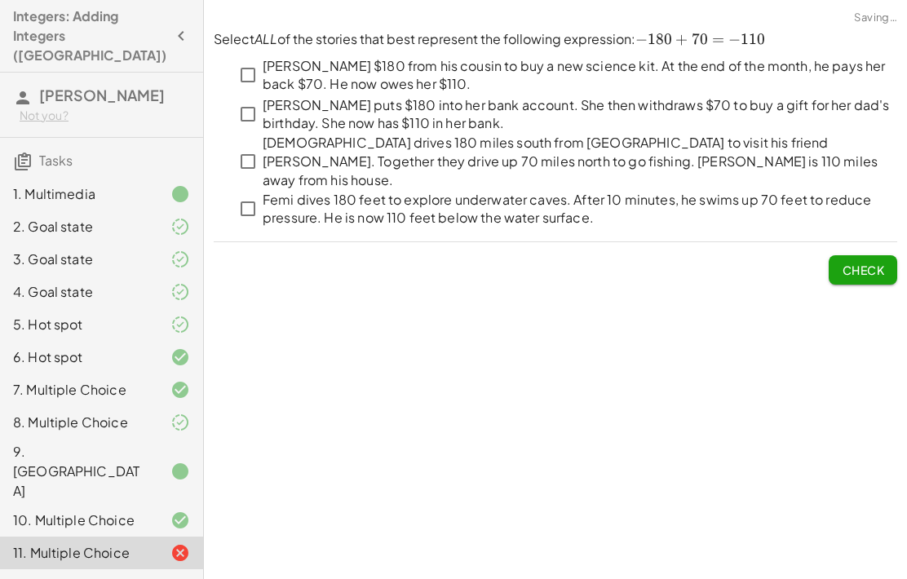
click at [865, 263] on span "Check" at bounding box center [862, 270] width 42 height 15
click at [867, 263] on span "Check" at bounding box center [862, 270] width 42 height 15
click at [865, 262] on button "Check" at bounding box center [862, 269] width 68 height 29
click at [864, 263] on span "Check" at bounding box center [862, 270] width 42 height 15
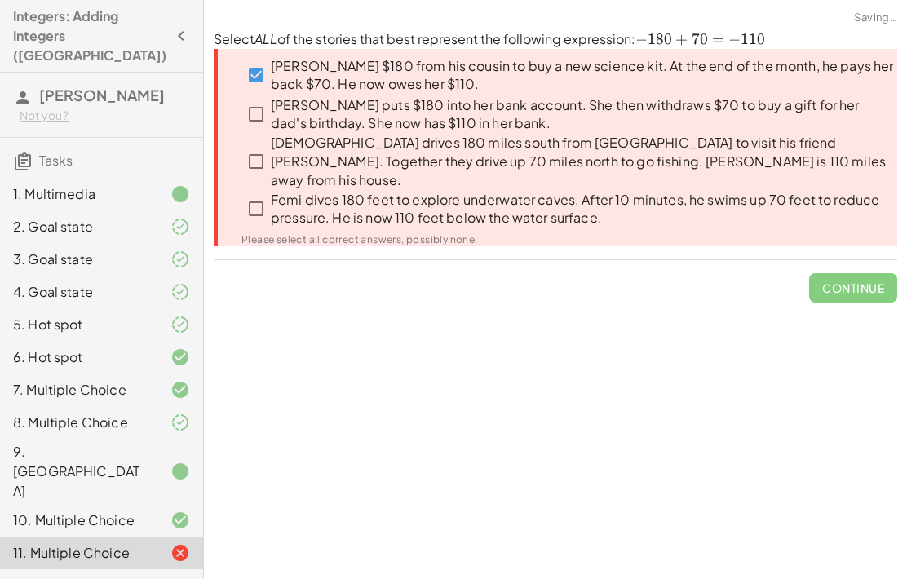
click at [864, 260] on span "Continue" at bounding box center [853, 281] width 88 height 42
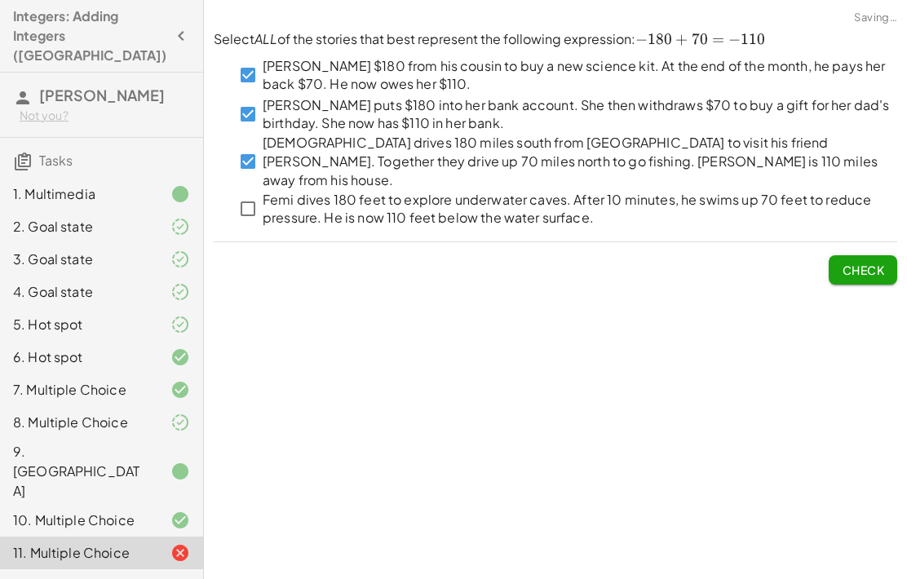
click at [859, 264] on button "Check" at bounding box center [862, 269] width 68 height 29
click at [863, 266] on button "Check" at bounding box center [862, 269] width 68 height 29
click at [869, 263] on span "Check" at bounding box center [862, 270] width 42 height 15
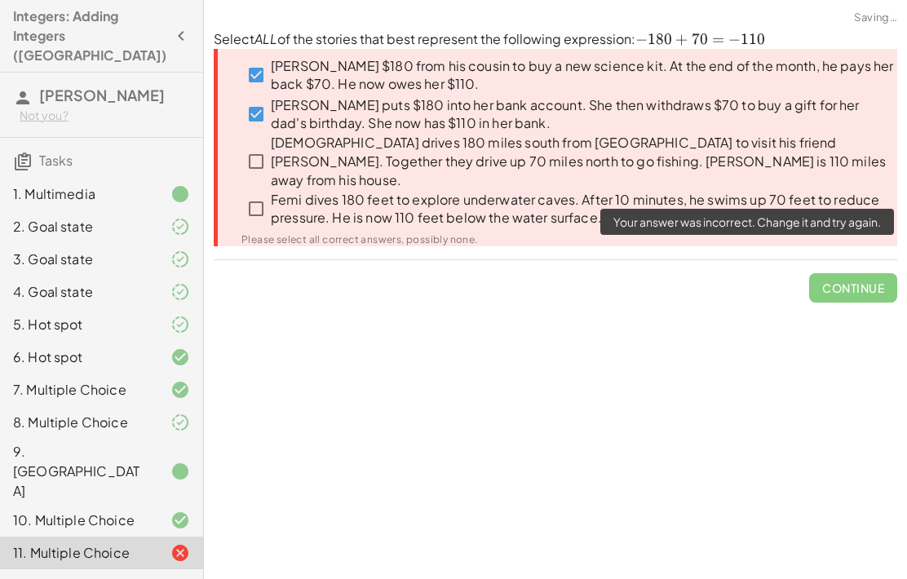
click at [849, 262] on span "Continue" at bounding box center [853, 281] width 88 height 42
click at [858, 282] on span "Continue" at bounding box center [853, 281] width 88 height 42
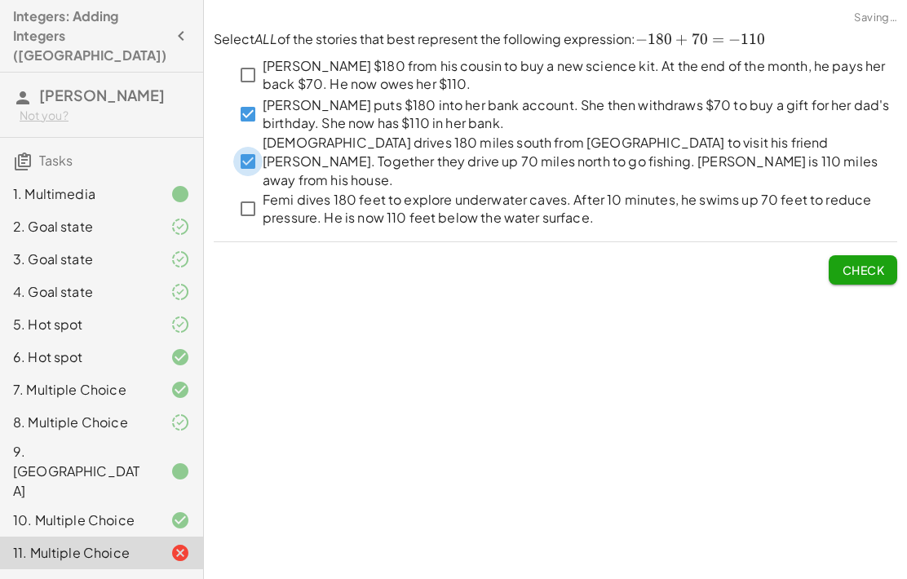
click at [852, 266] on button "Check" at bounding box center [862, 269] width 68 height 29
click at [859, 266] on button "Check" at bounding box center [862, 269] width 68 height 29
click at [858, 267] on button "Check" at bounding box center [862, 269] width 68 height 29
click at [854, 266] on button "Check" at bounding box center [862, 269] width 68 height 29
click at [854, 267] on button "Check" at bounding box center [862, 269] width 68 height 29
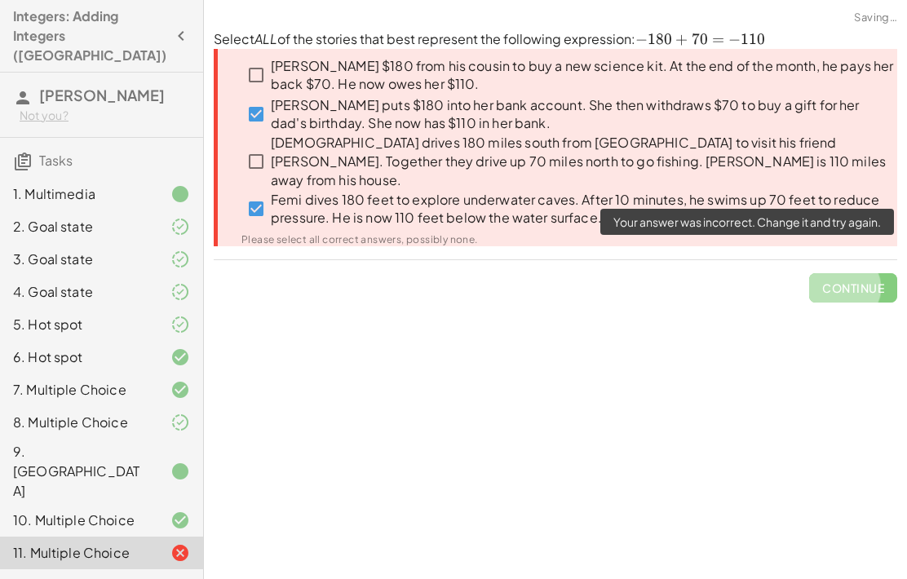
click at [861, 269] on span "Continue" at bounding box center [853, 281] width 88 height 42
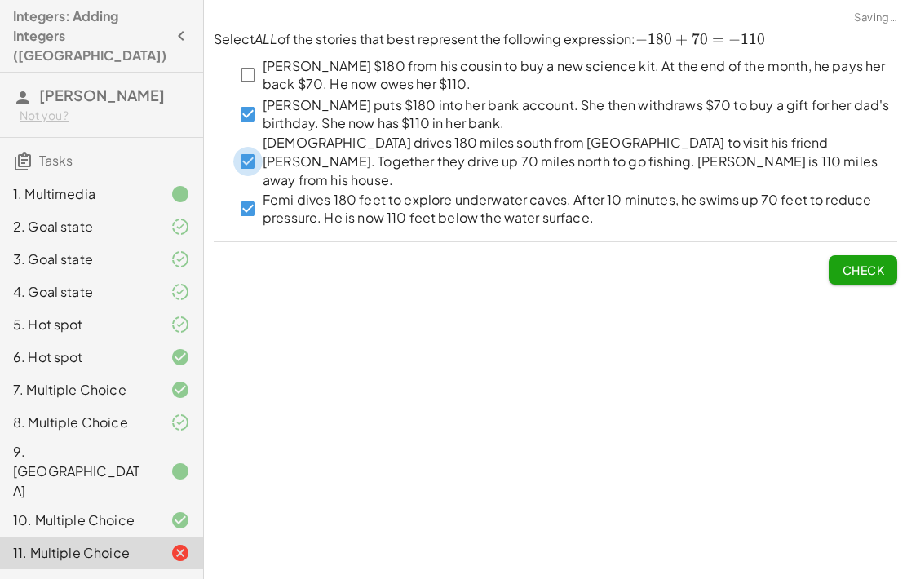
click at [858, 265] on button "Check" at bounding box center [862, 269] width 68 height 29
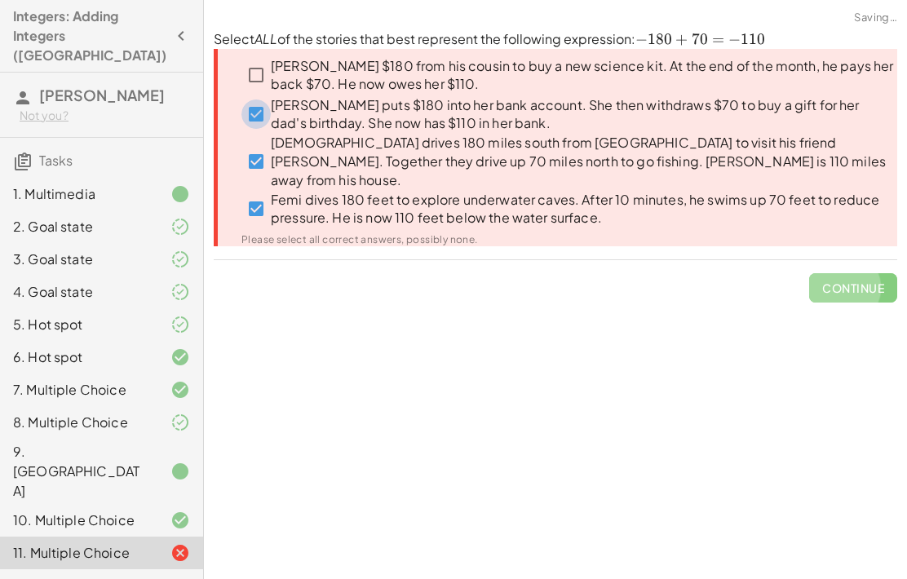
click at [840, 273] on button "Continue" at bounding box center [853, 287] width 88 height 29
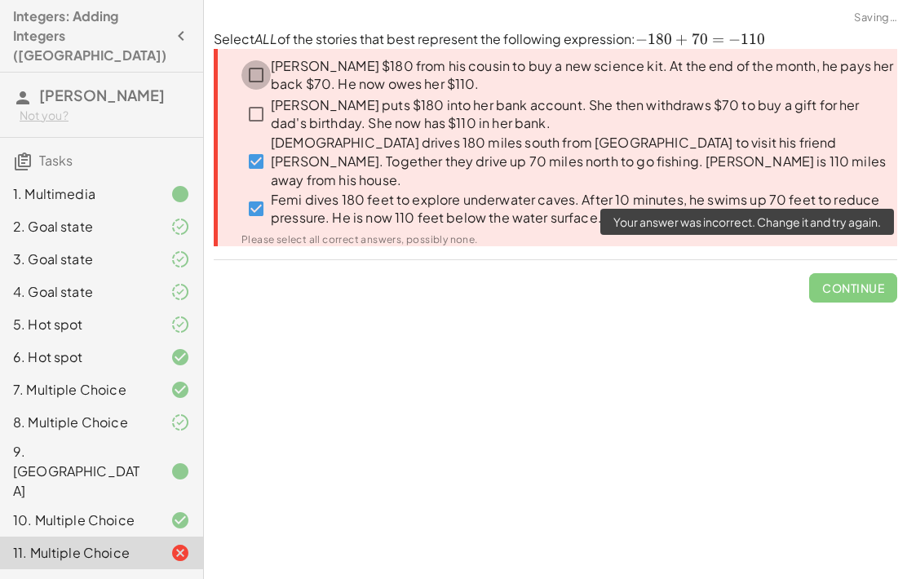
click at [836, 273] on button "Continue" at bounding box center [853, 287] width 88 height 29
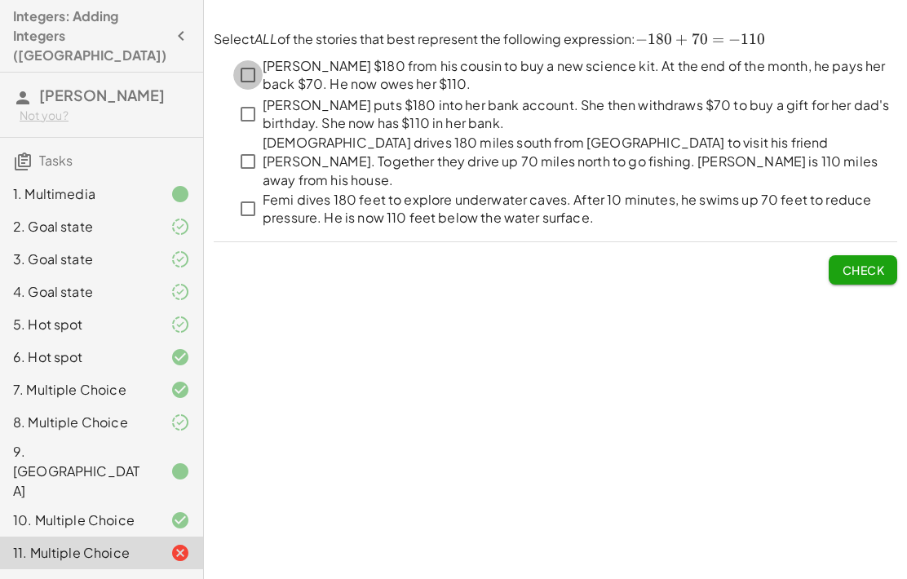
click at [267, 196] on p "Femi dives 180 feet to explore underwater caves. After 10 minutes, he swims up …" at bounding box center [580, 209] width 634 height 37
click at [527, 394] on div "**********" at bounding box center [555, 289] width 703 height 579
